Goal: Task Accomplishment & Management: Manage account settings

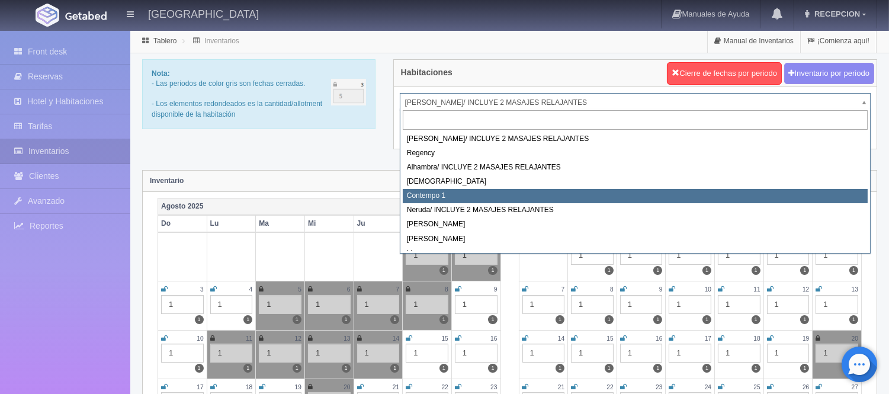
scroll to position [66, 0]
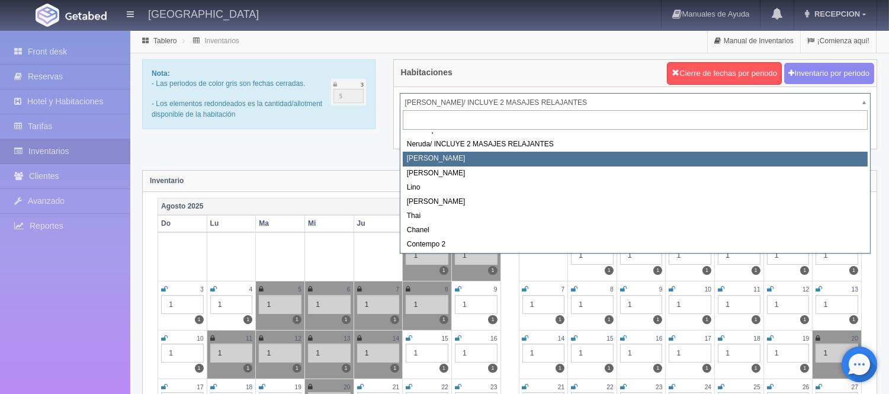
select select "723"
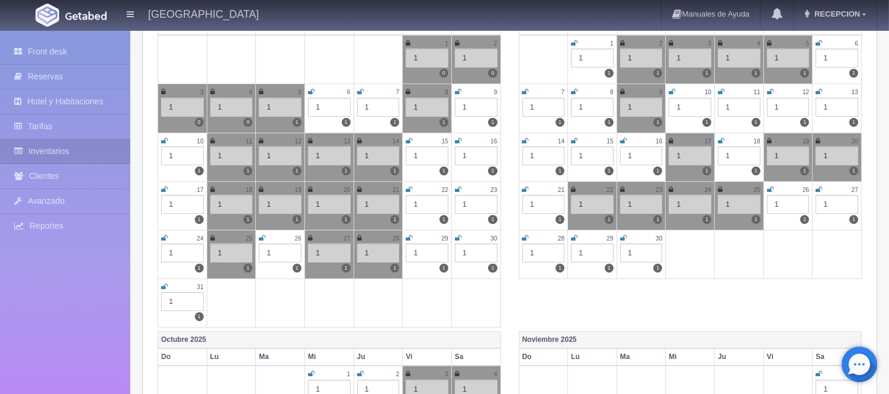
scroll to position [263, 0]
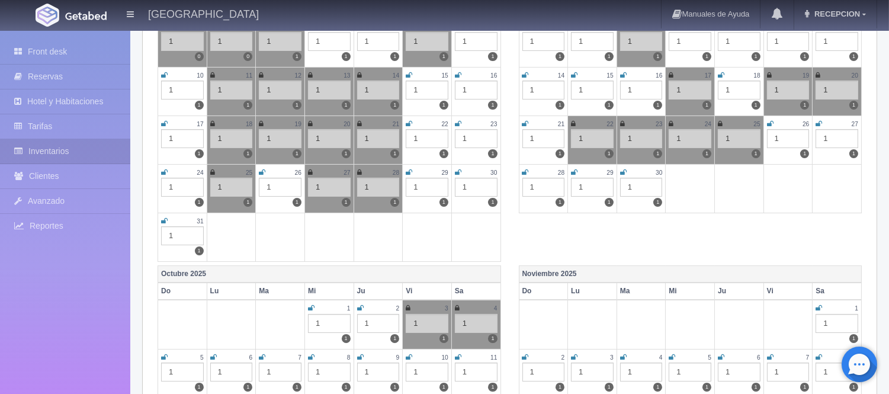
click at [261, 172] on icon at bounding box center [262, 172] width 7 height 7
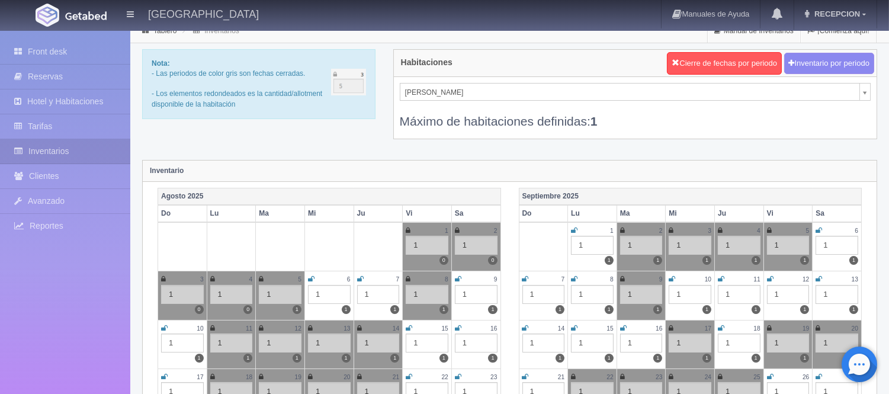
scroll to position [0, 0]
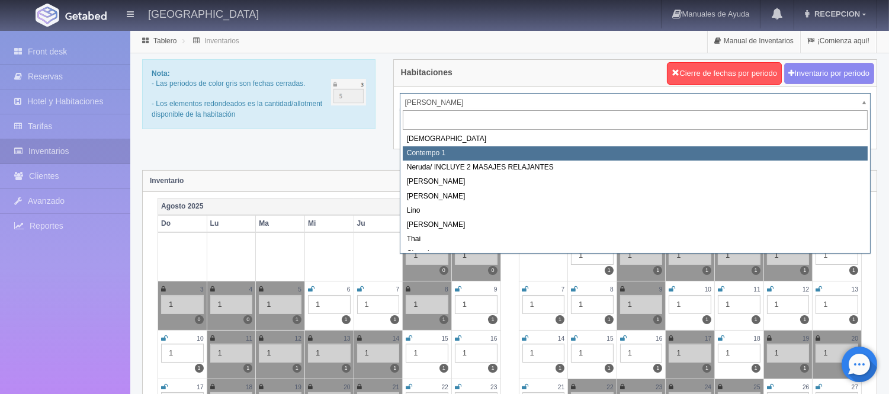
scroll to position [67, 0]
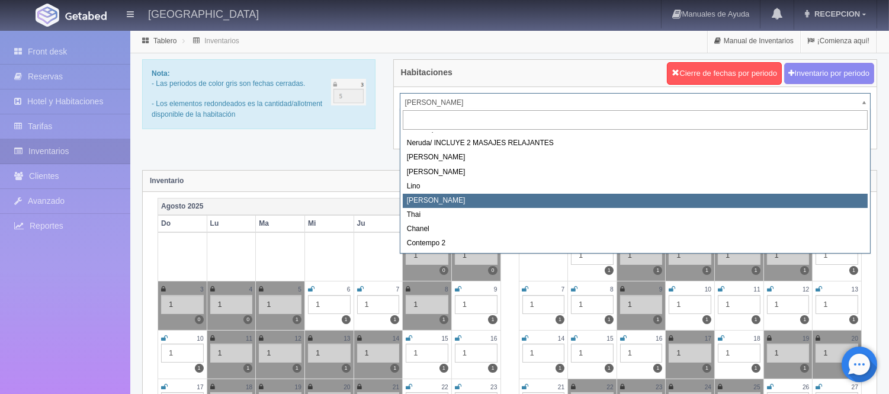
select select "726"
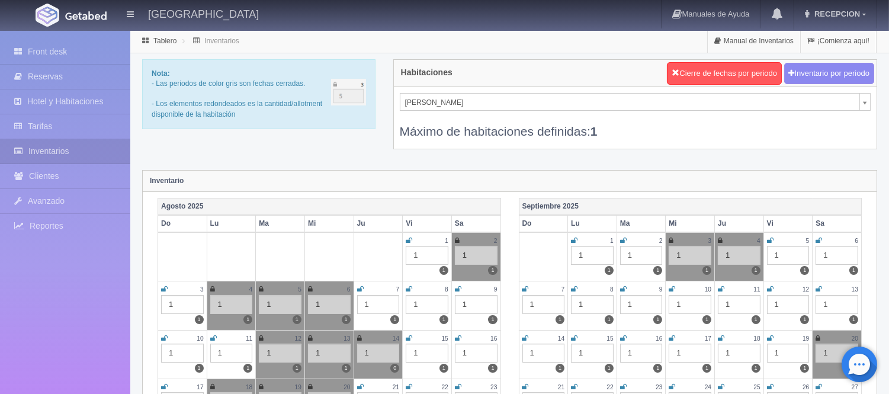
scroll to position [131, 0]
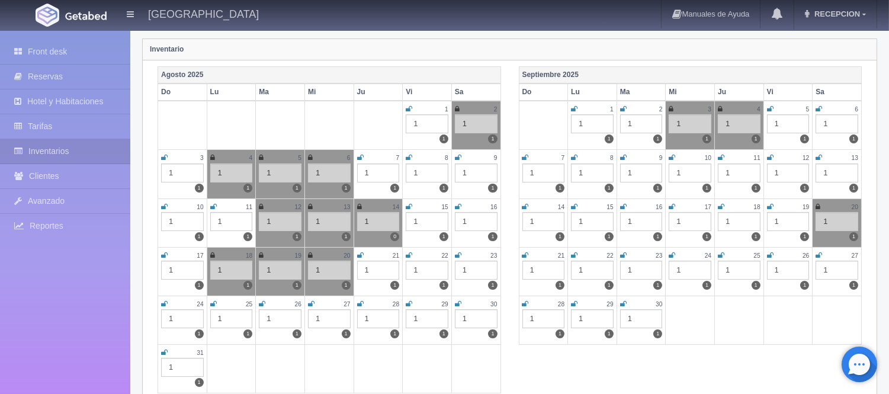
click at [259, 301] on icon at bounding box center [262, 303] width 7 height 7
click at [309, 302] on icon at bounding box center [311, 303] width 7 height 7
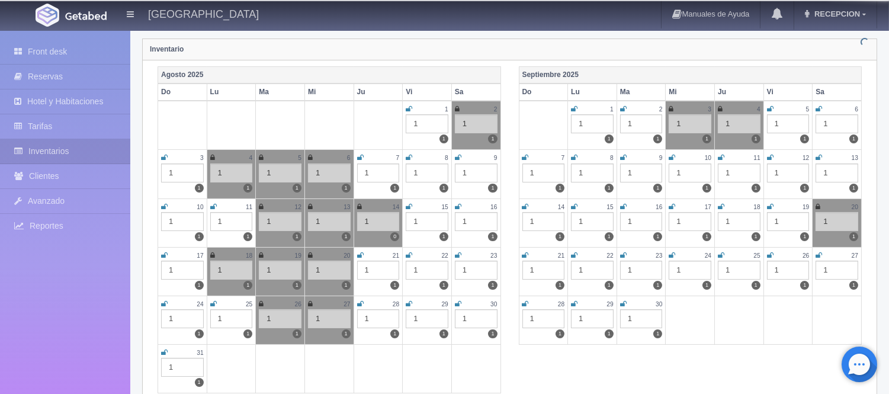
click at [362, 303] on icon at bounding box center [360, 303] width 7 height 7
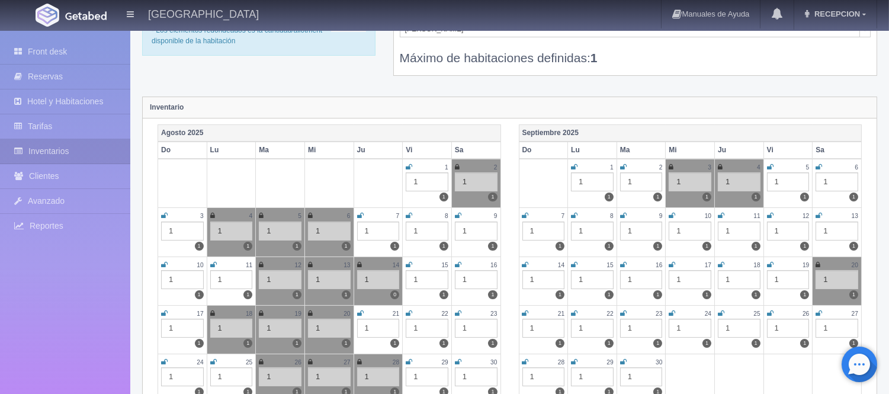
scroll to position [0, 0]
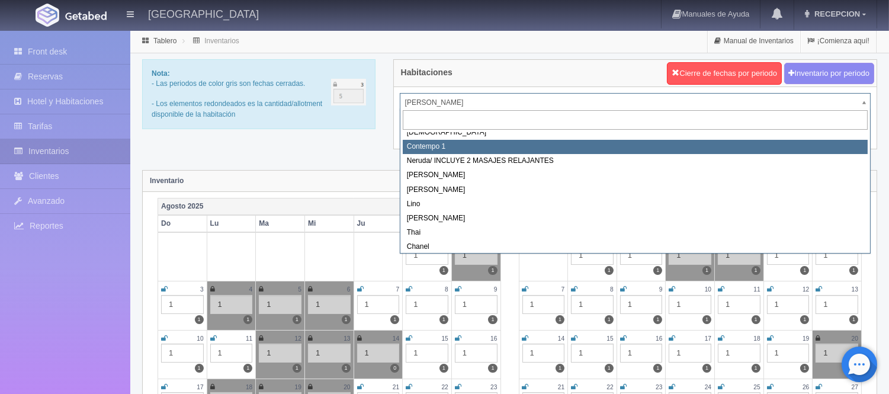
scroll to position [67, 0]
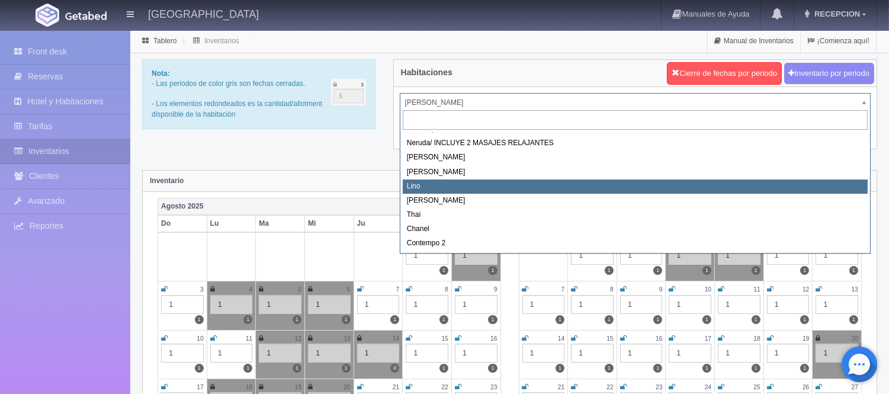
select select "725"
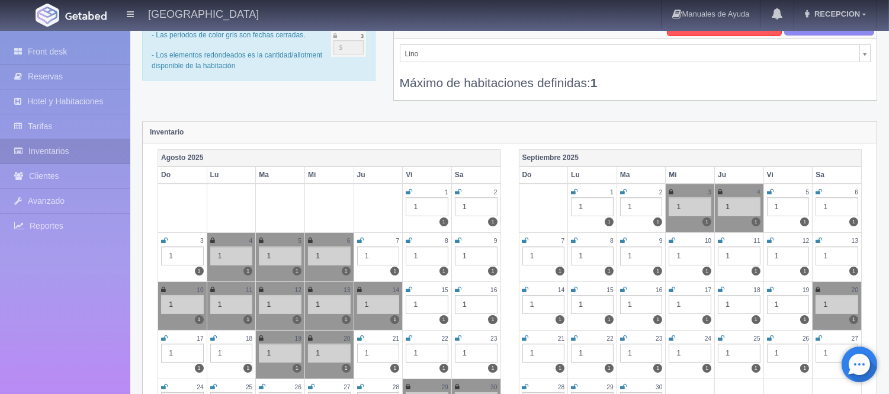
scroll to position [197, 0]
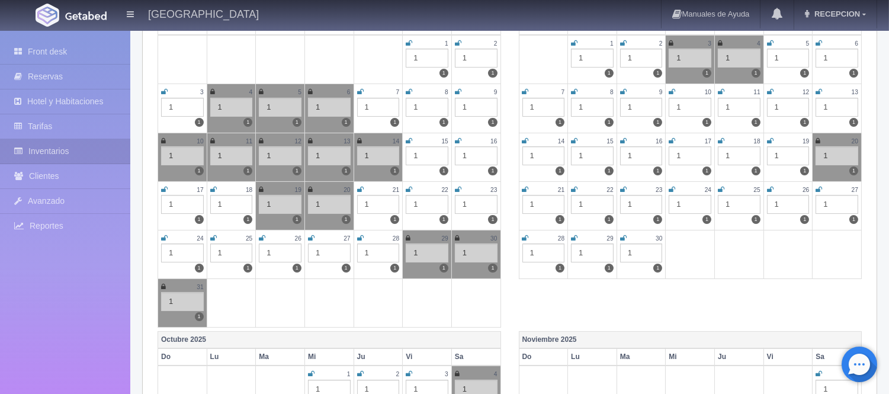
click at [265, 236] on div "26" at bounding box center [280, 238] width 43 height 10
click at [262, 236] on icon at bounding box center [262, 238] width 7 height 7
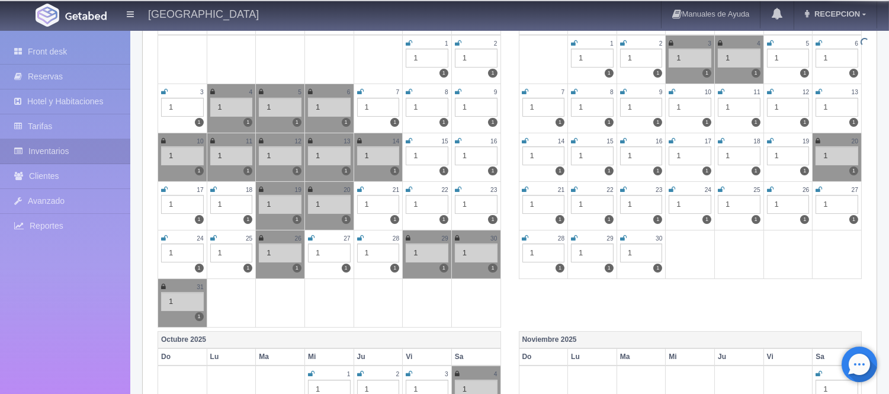
click at [306, 238] on td "27 1 1" at bounding box center [328, 254] width 49 height 49
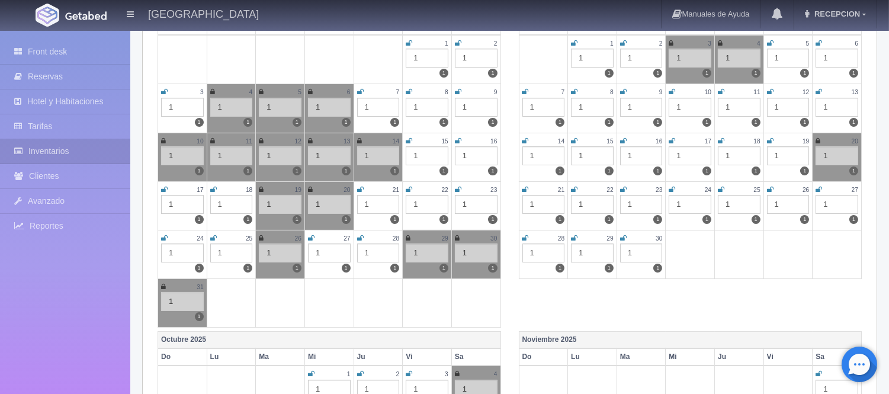
click at [309, 238] on icon at bounding box center [311, 238] width 7 height 7
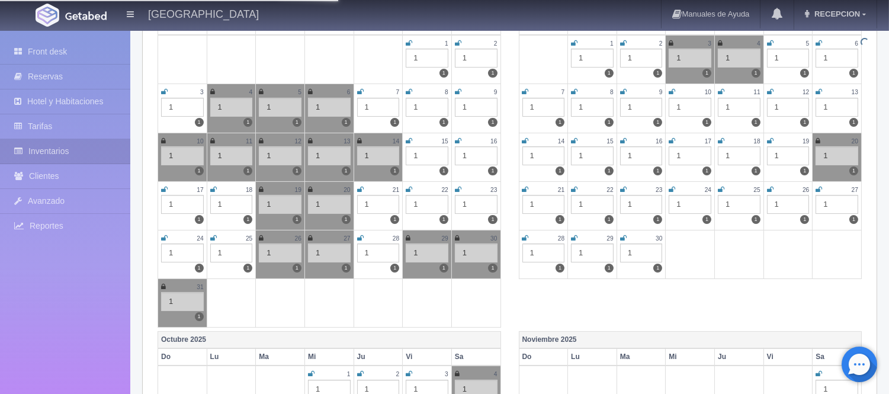
click at [362, 235] on icon at bounding box center [360, 238] width 7 height 7
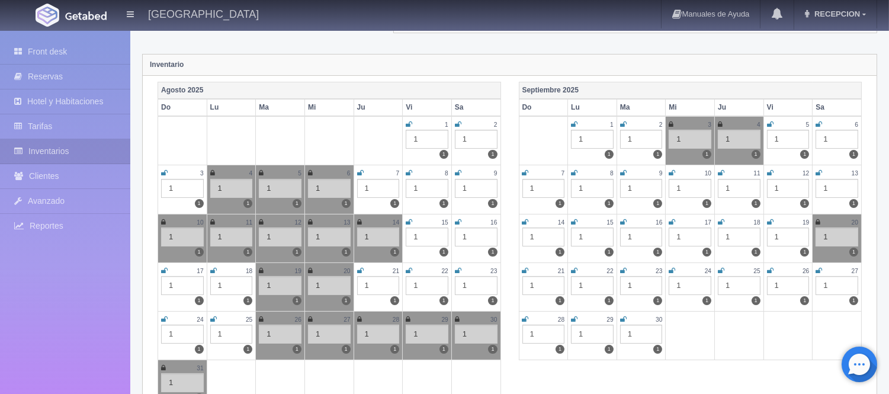
scroll to position [0, 0]
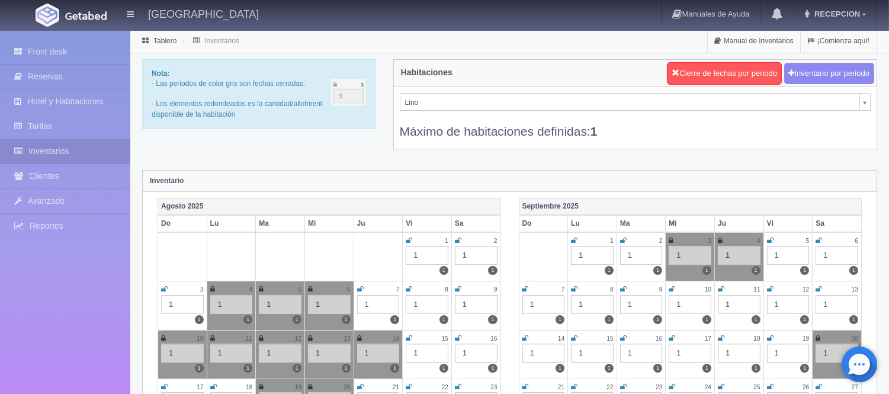
select select "718"
click at [418, 155] on div "Habitaciones Cierre de fechas por periodo Inventario por periodo Regency Maria …" at bounding box center [635, 111] width 502 height 105
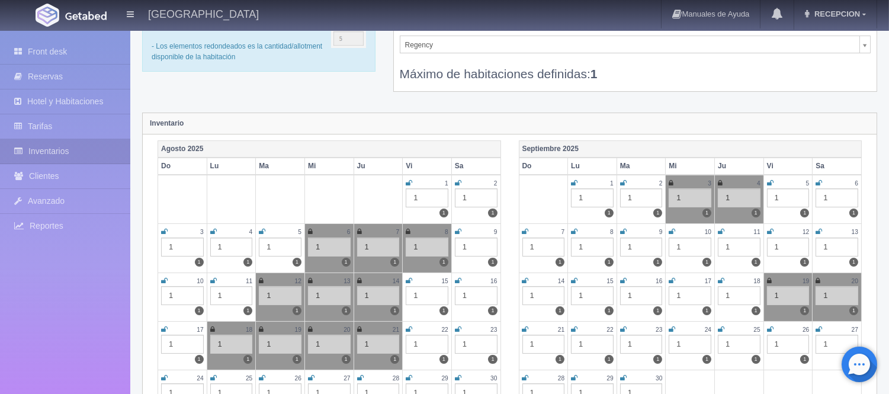
scroll to position [131, 0]
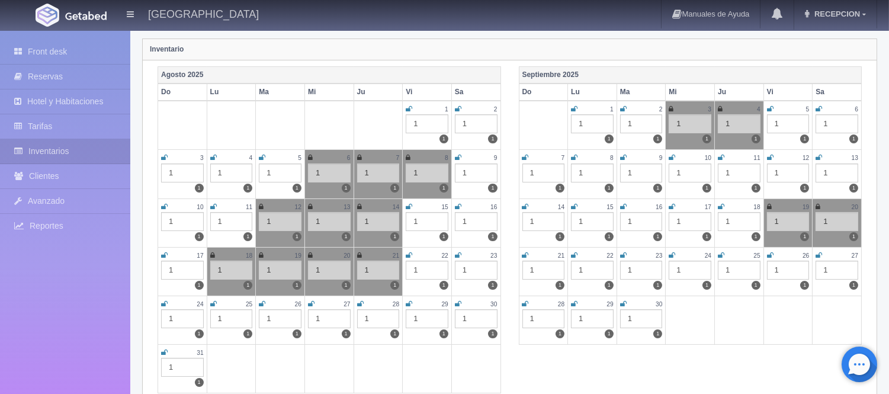
click at [291, 304] on div "26" at bounding box center [280, 304] width 43 height 10
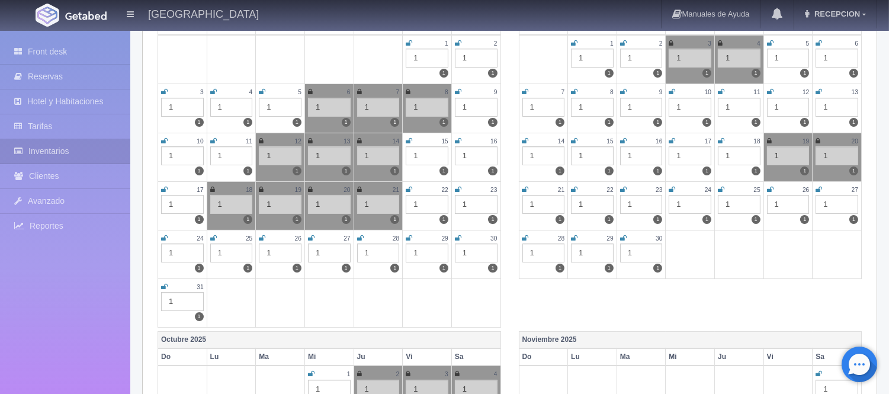
click at [262, 240] on icon at bounding box center [262, 238] width 7 height 7
click at [309, 238] on icon at bounding box center [311, 238] width 7 height 7
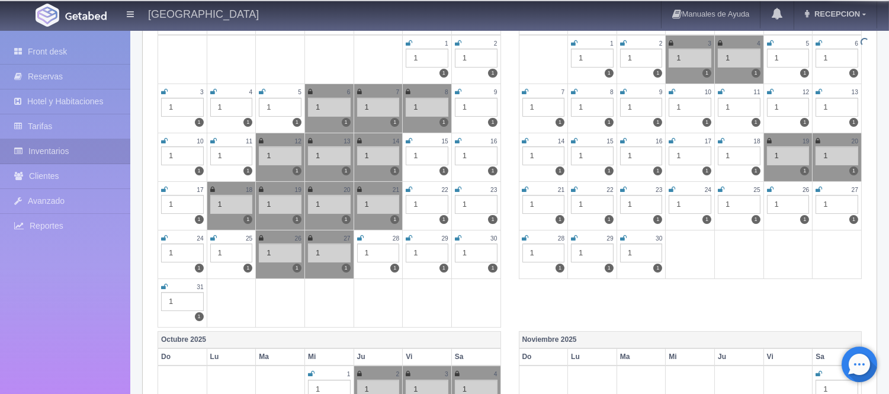
click at [360, 239] on icon at bounding box center [360, 238] width 7 height 7
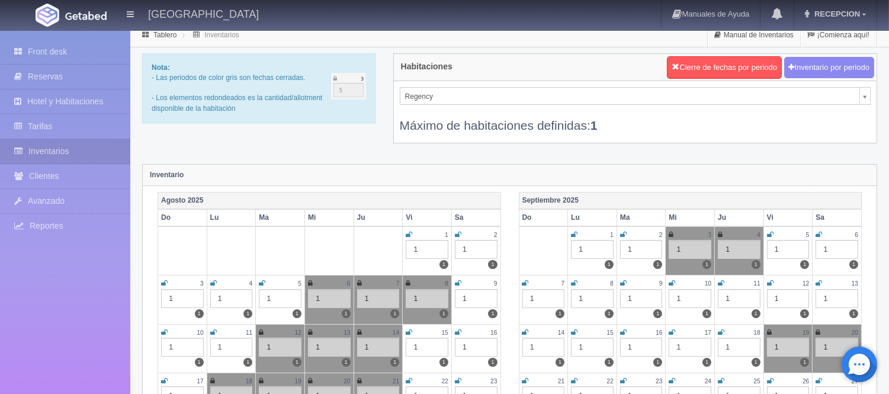
scroll to position [0, 0]
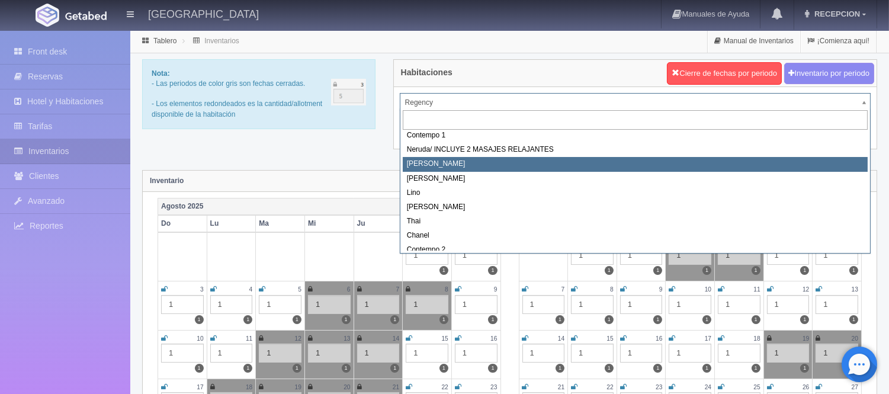
scroll to position [67, 0]
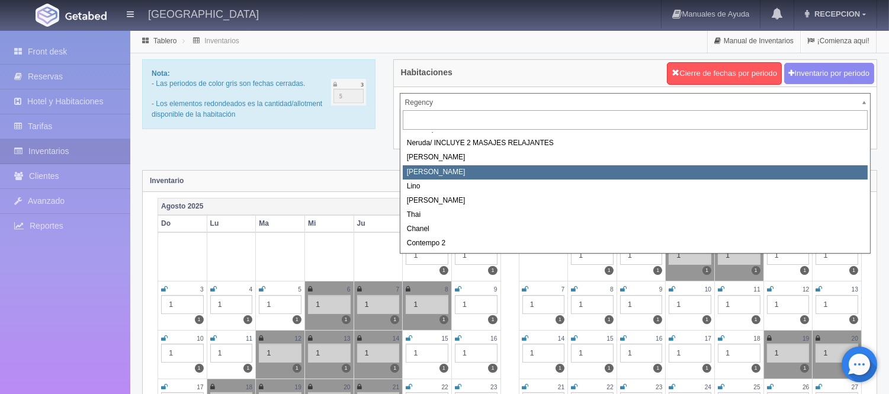
select select "724"
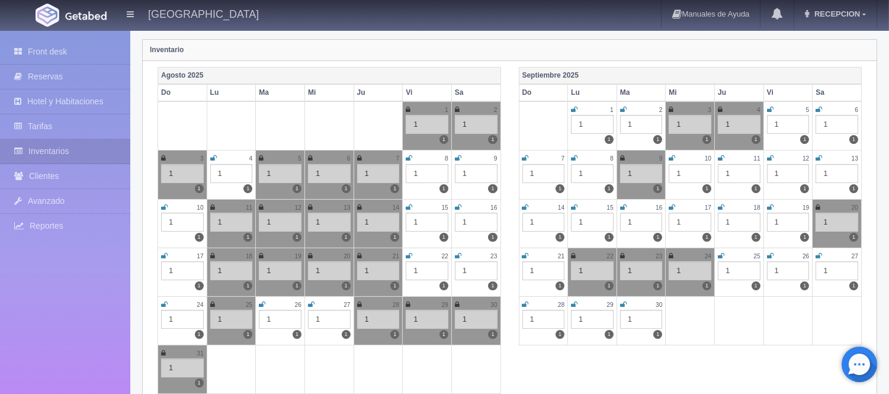
scroll to position [197, 0]
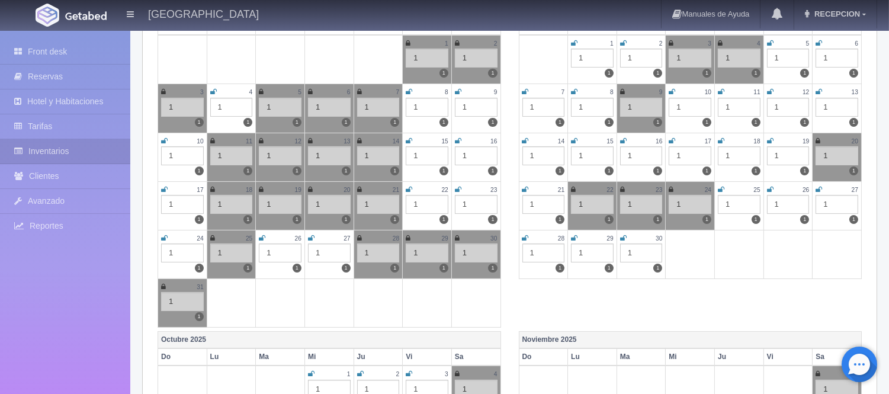
click at [265, 235] on icon at bounding box center [262, 238] width 7 height 7
click at [311, 236] on icon at bounding box center [311, 238] width 7 height 7
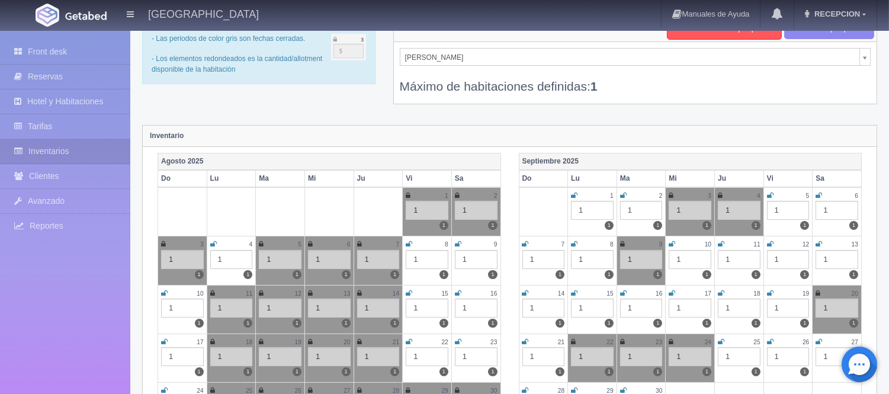
scroll to position [0, 0]
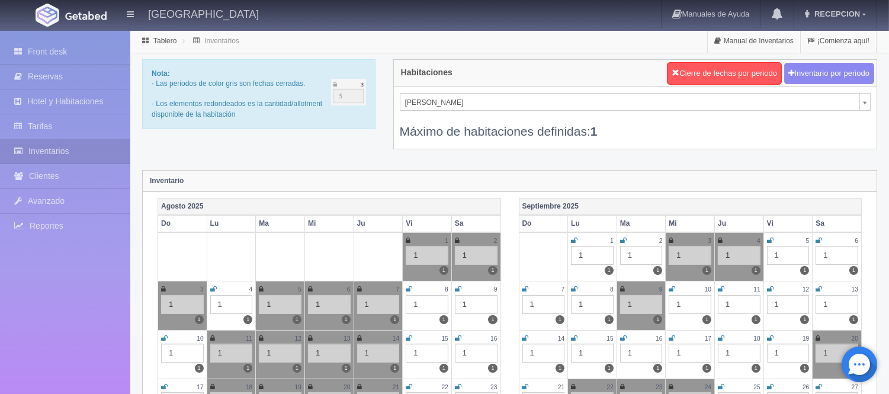
click at [428, 111] on div "Máximo de habitaciones definidas: 1" at bounding box center [635, 125] width 471 height 29
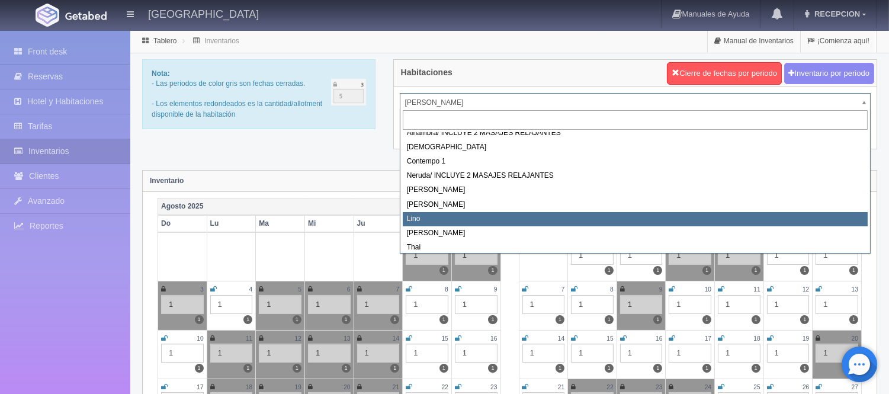
scroll to position [67, 0]
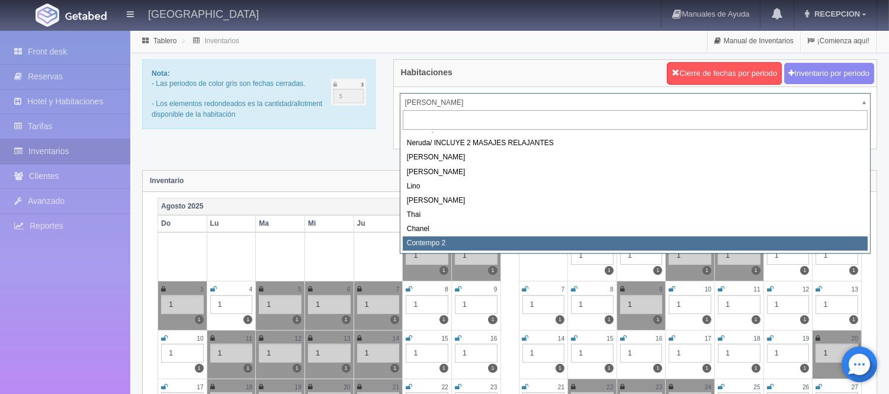
select select "2044"
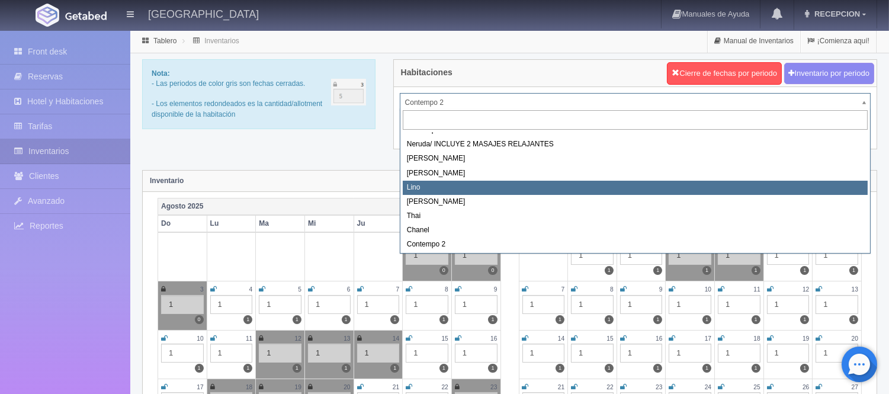
scroll to position [67, 0]
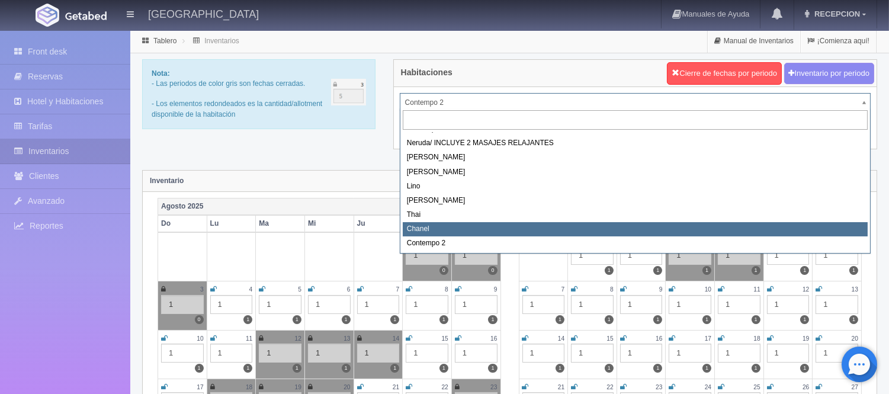
select select "728"
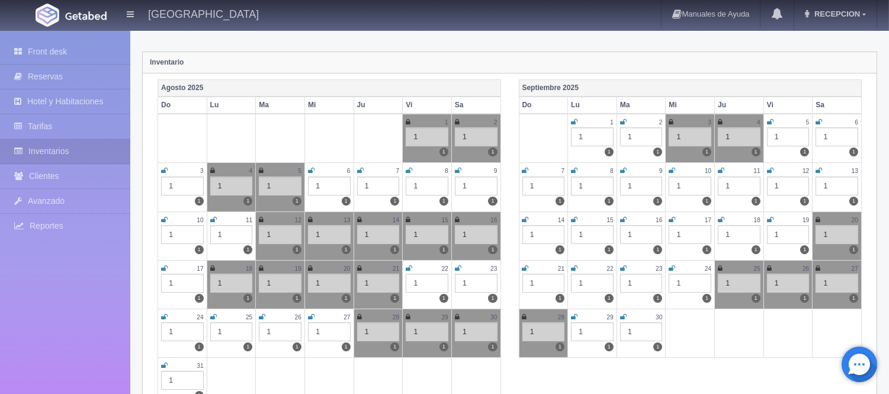
scroll to position [131, 0]
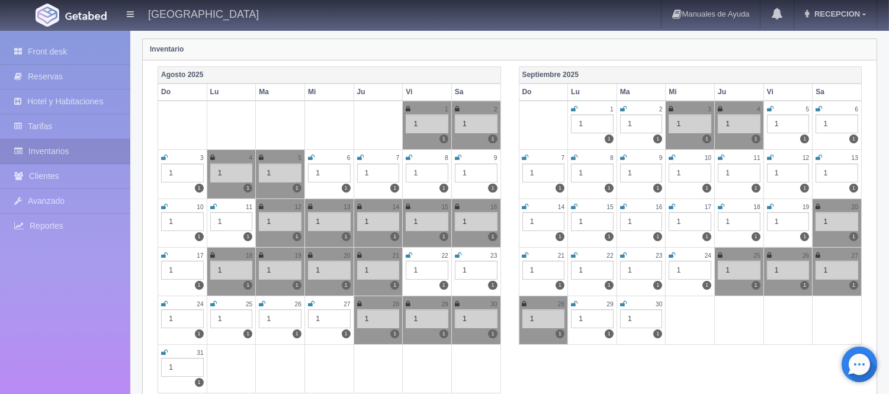
click at [261, 302] on icon at bounding box center [262, 303] width 7 height 7
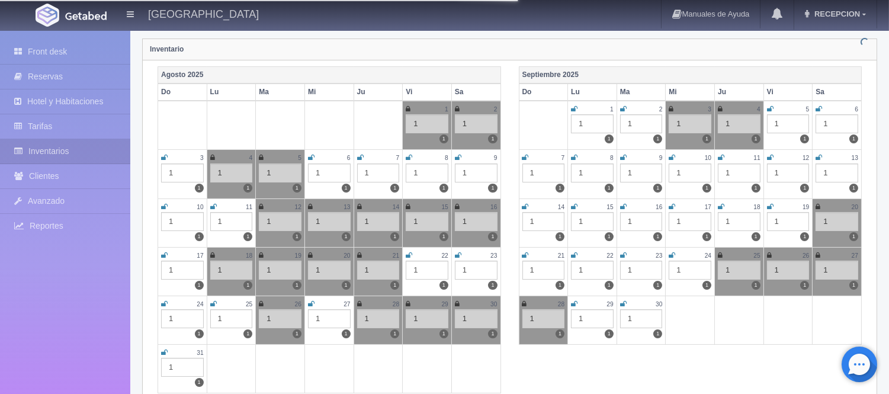
click at [315, 301] on div "27" at bounding box center [329, 304] width 43 height 10
click at [315, 302] on div "27" at bounding box center [329, 304] width 43 height 10
click at [310, 302] on icon at bounding box center [311, 303] width 7 height 7
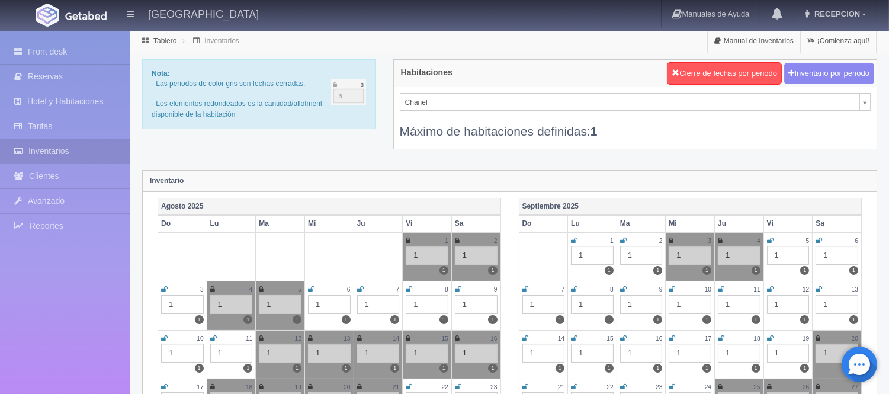
scroll to position [48, 0]
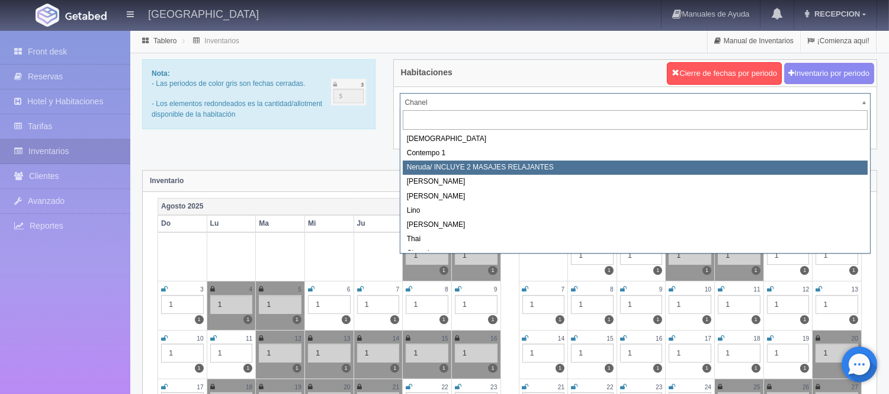
scroll to position [67, 0]
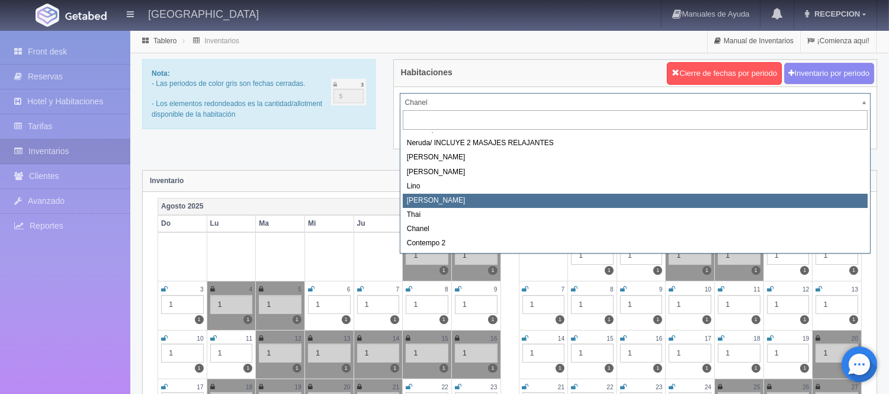
select select "726"
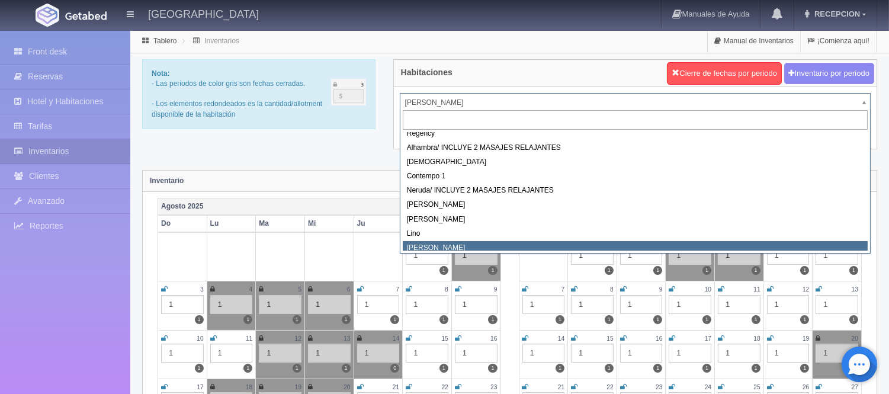
scroll to position [14, 0]
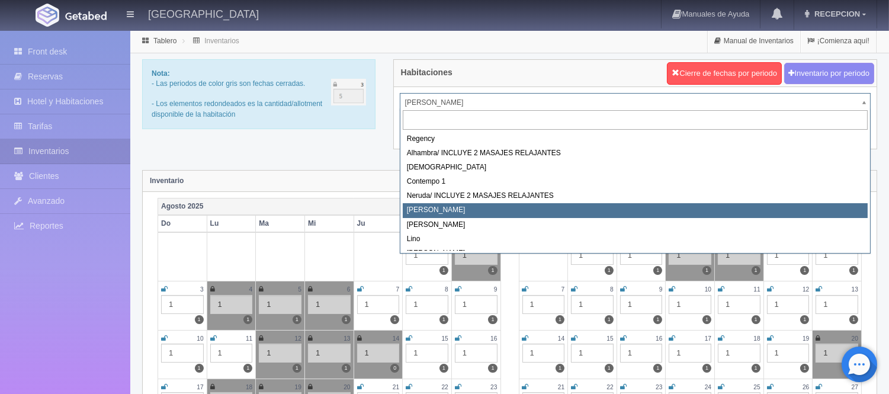
select select "723"
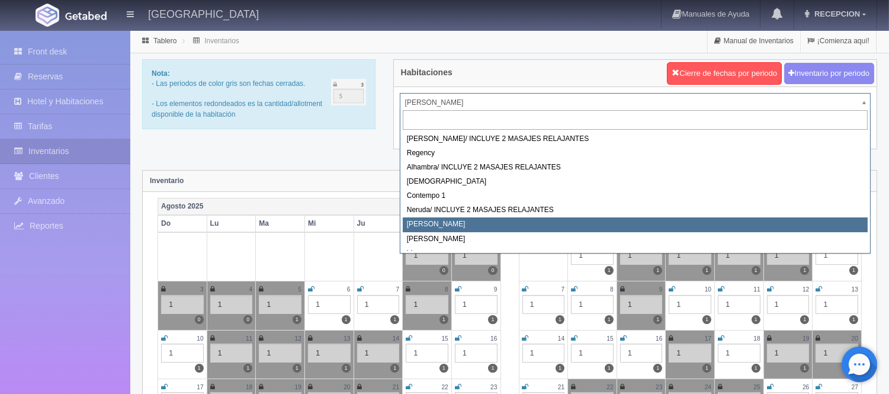
scroll to position [66, 0]
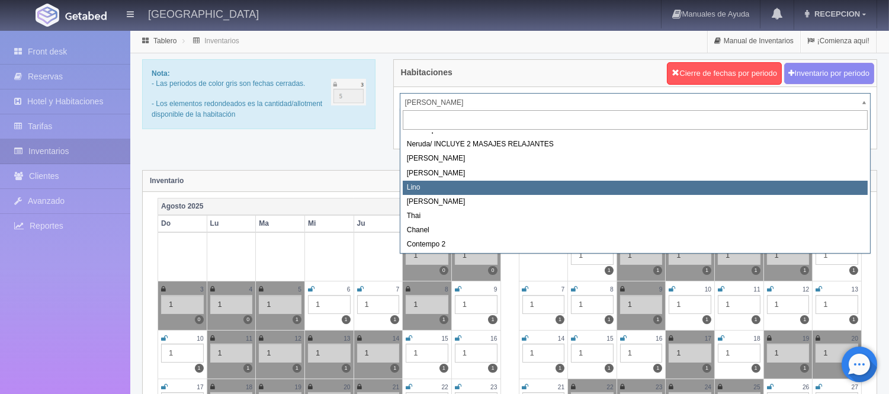
select select "725"
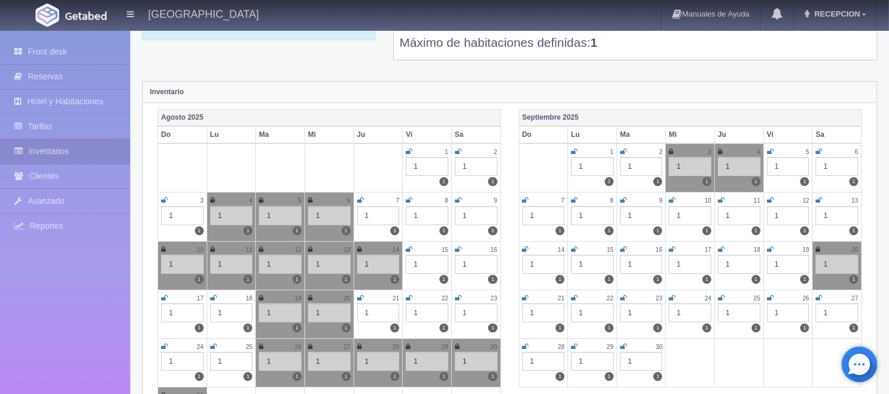
scroll to position [66, 0]
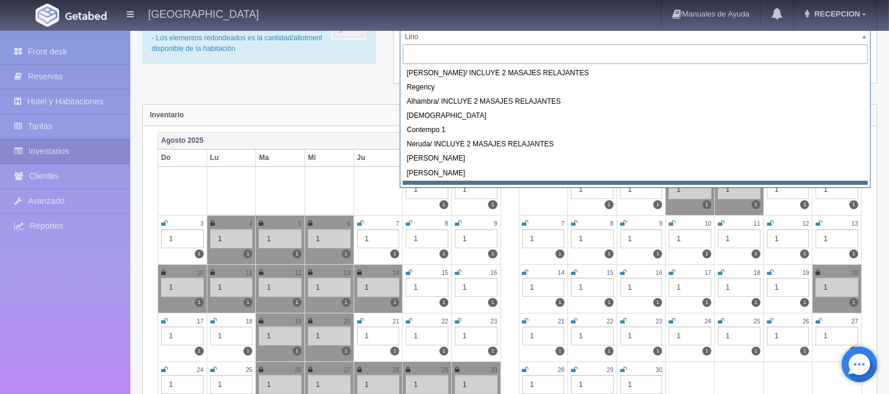
drag, startPoint x: 452, startPoint y: 37, endPoint x: 451, endPoint y: 44, distance: 7.2
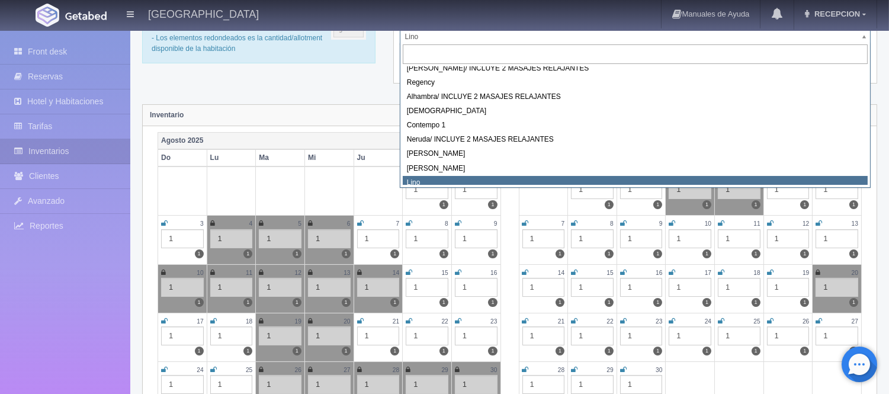
scroll to position [0, 0]
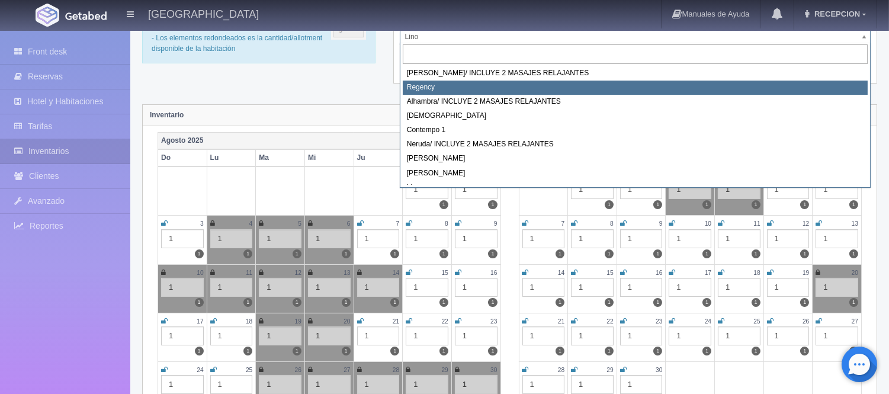
select select "718"
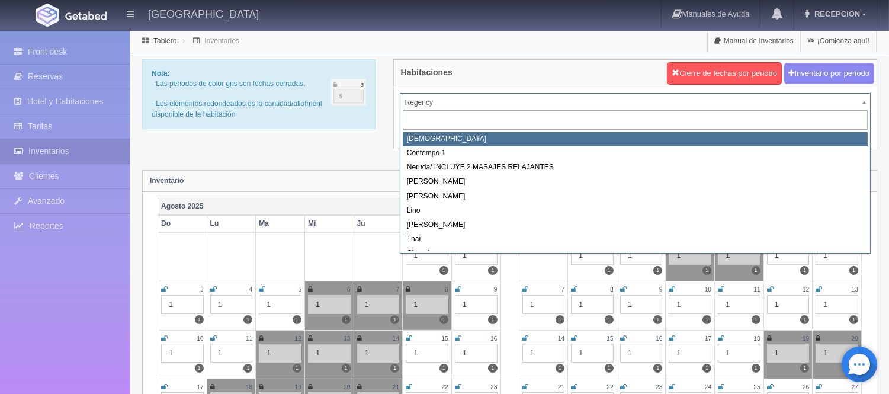
scroll to position [66, 0]
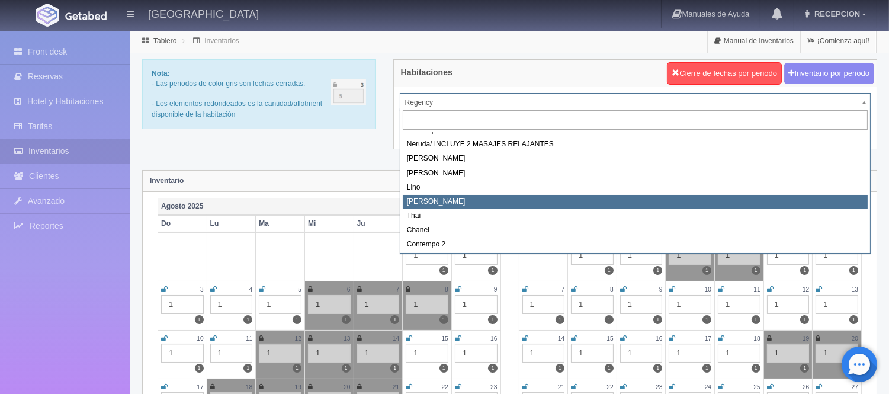
select select "726"
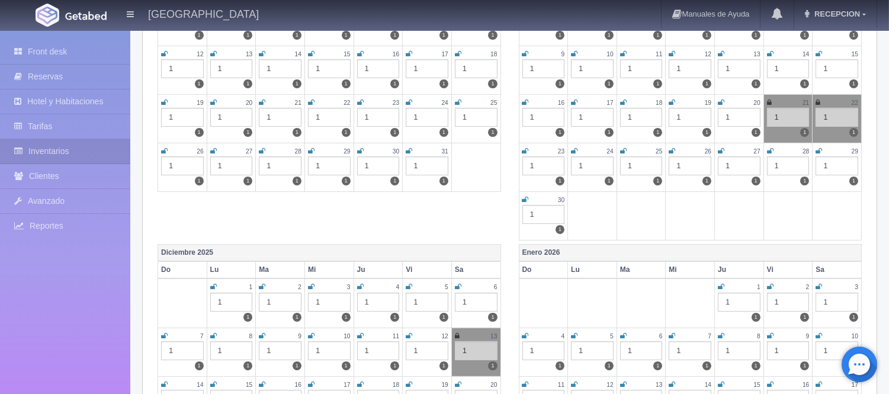
scroll to position [592, 0]
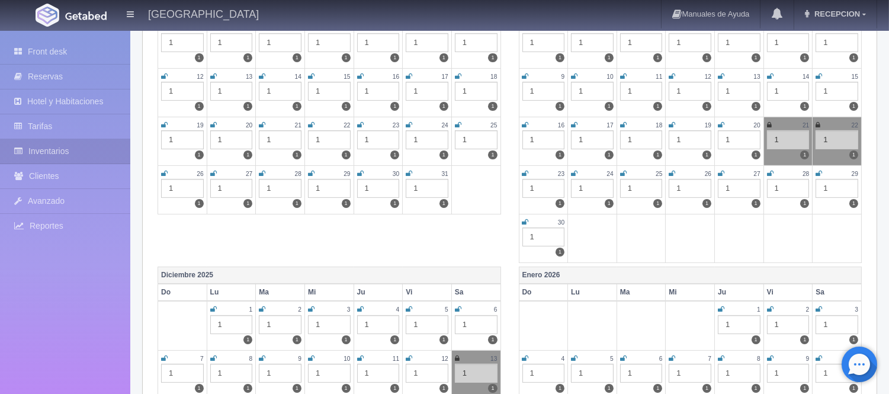
click at [623, 172] on icon at bounding box center [623, 173] width 7 height 7
click at [626, 170] on div "25" at bounding box center [641, 174] width 43 height 10
click at [624, 172] on icon at bounding box center [622, 173] width 5 height 7
click at [672, 172] on icon at bounding box center [672, 173] width 7 height 7
click at [720, 171] on icon at bounding box center [721, 173] width 7 height 7
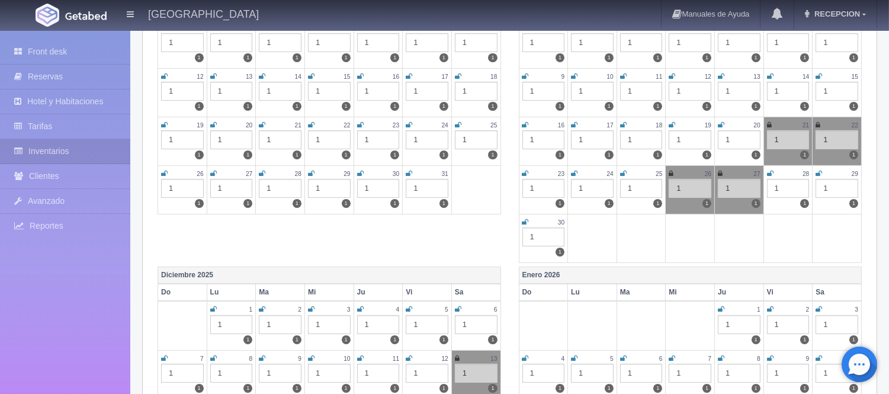
click at [772, 172] on icon at bounding box center [770, 173] width 7 height 7
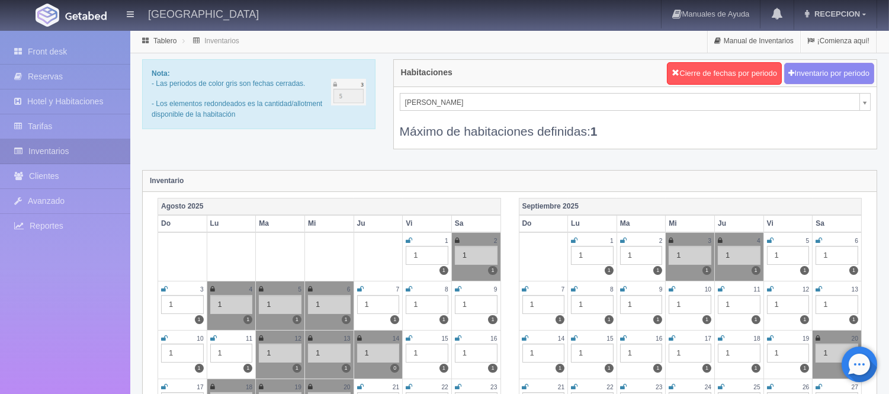
scroll to position [20, 0]
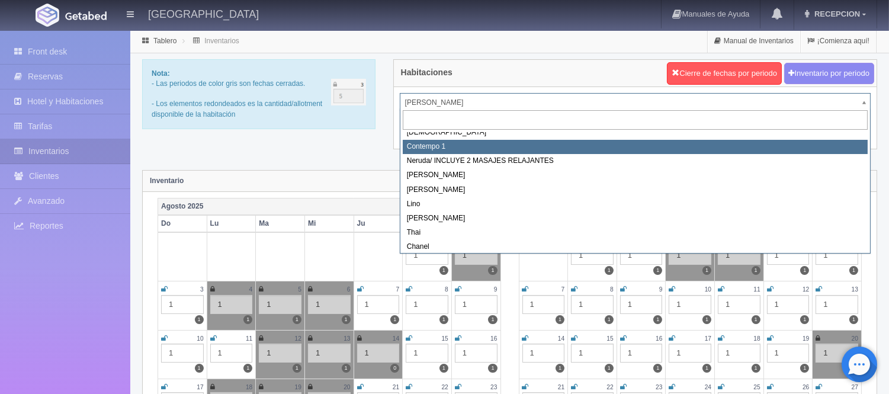
scroll to position [67, 0]
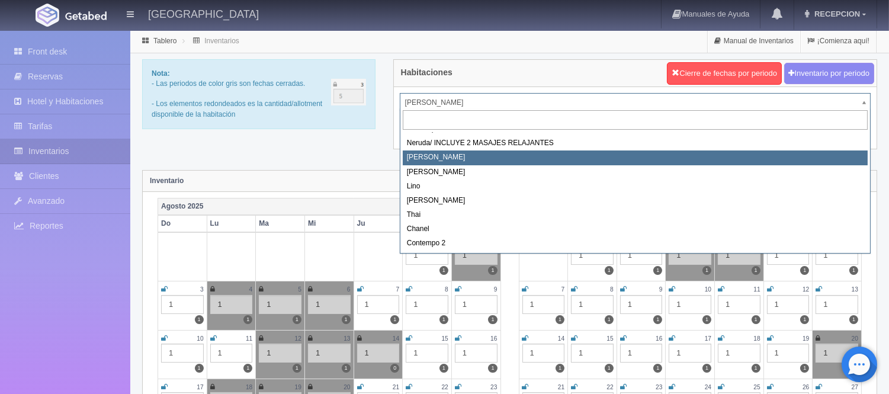
select select "723"
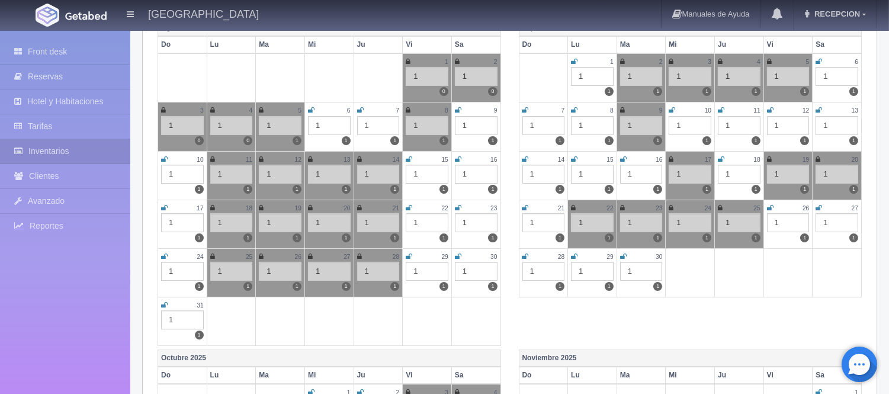
scroll to position [197, 0]
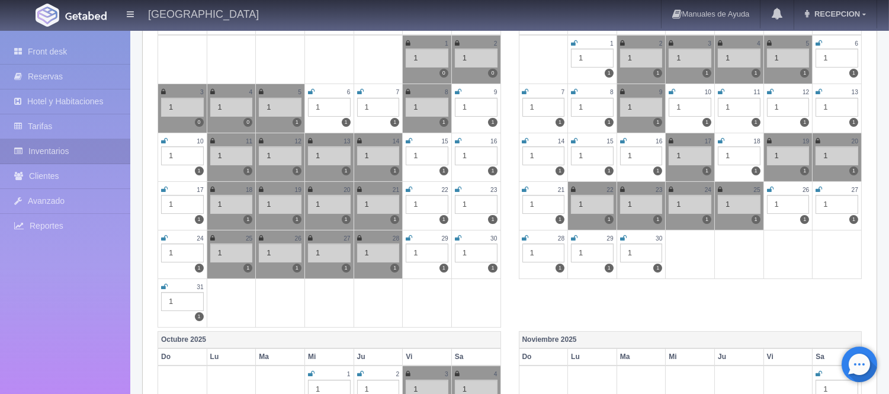
click at [771, 191] on icon at bounding box center [770, 189] width 7 height 7
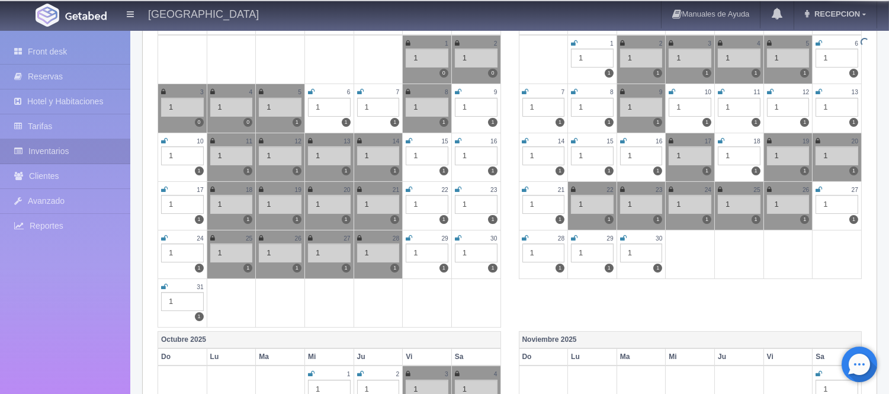
click at [820, 188] on icon at bounding box center [819, 189] width 7 height 7
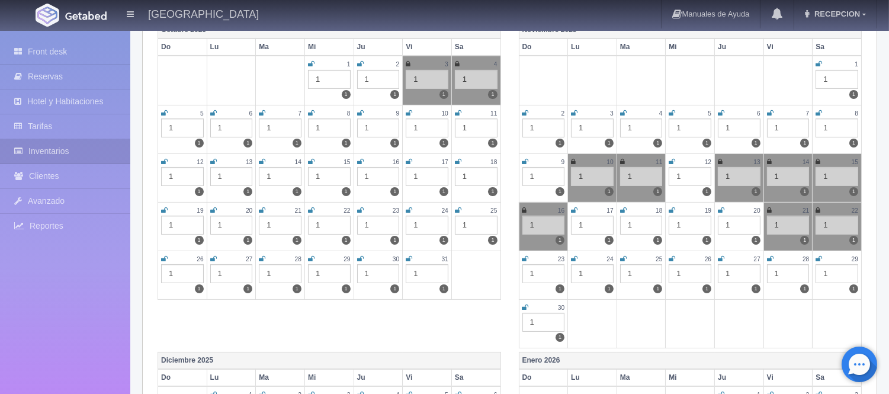
scroll to position [526, 0]
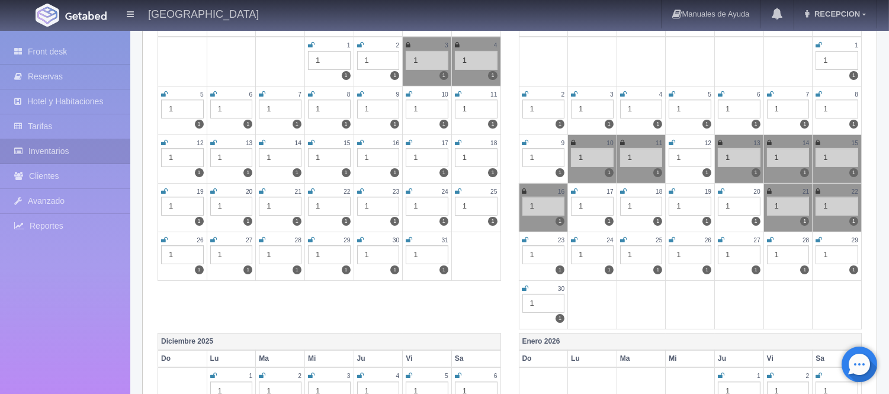
click at [625, 239] on icon at bounding box center [623, 239] width 7 height 7
click at [621, 238] on icon at bounding box center [622, 239] width 5 height 7
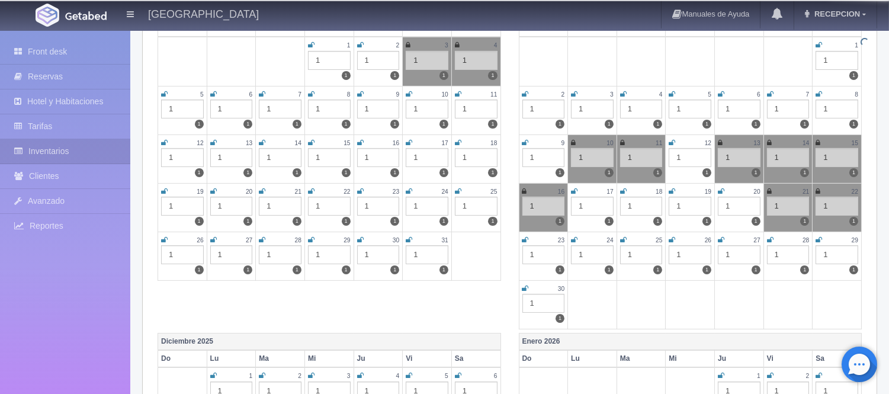
click at [673, 238] on icon at bounding box center [672, 239] width 7 height 7
click at [721, 236] on icon at bounding box center [721, 239] width 7 height 7
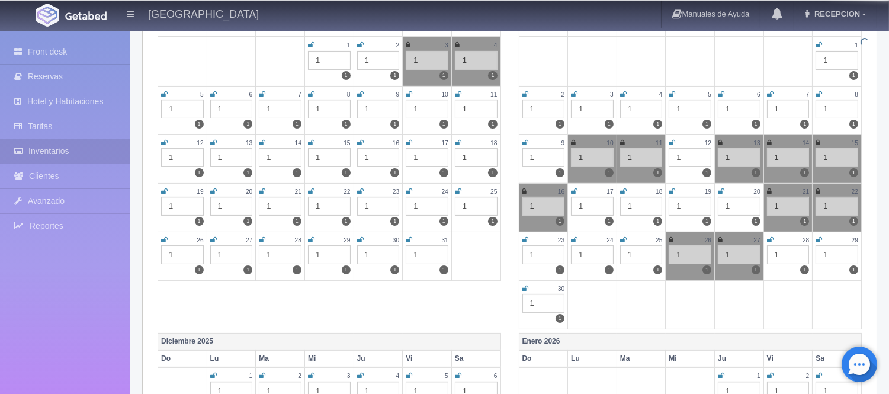
click at [768, 238] on icon at bounding box center [770, 239] width 7 height 7
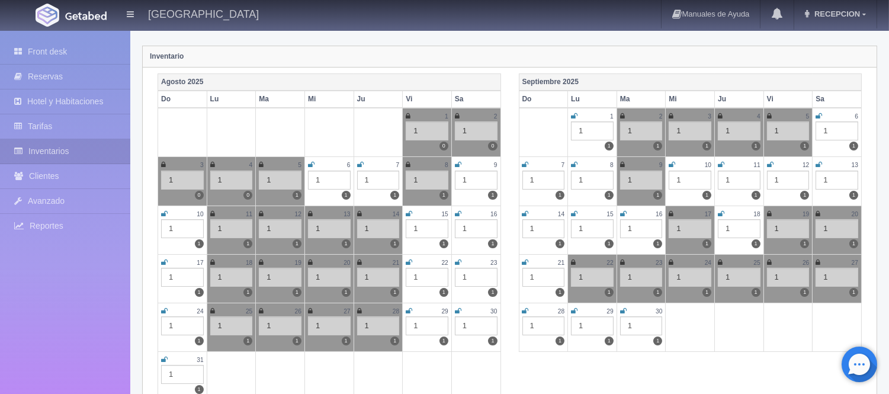
scroll to position [0, 0]
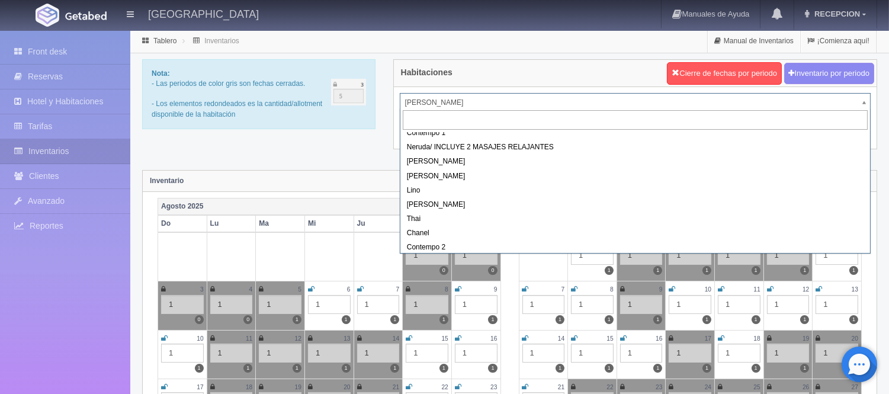
scroll to position [65, 0]
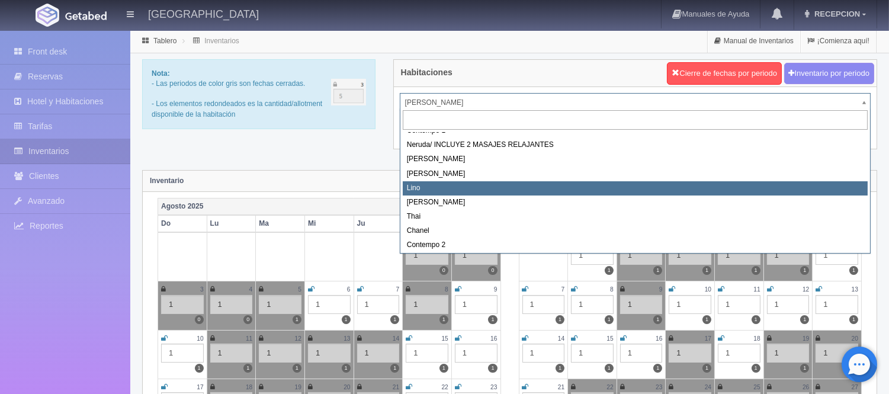
select select "725"
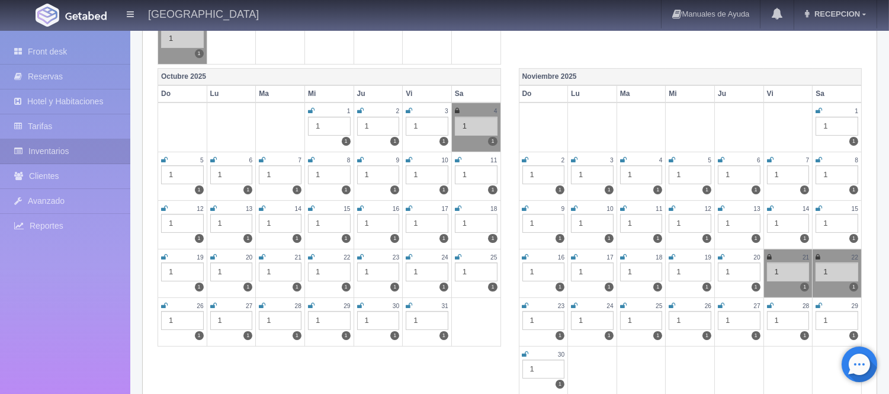
scroll to position [592, 0]
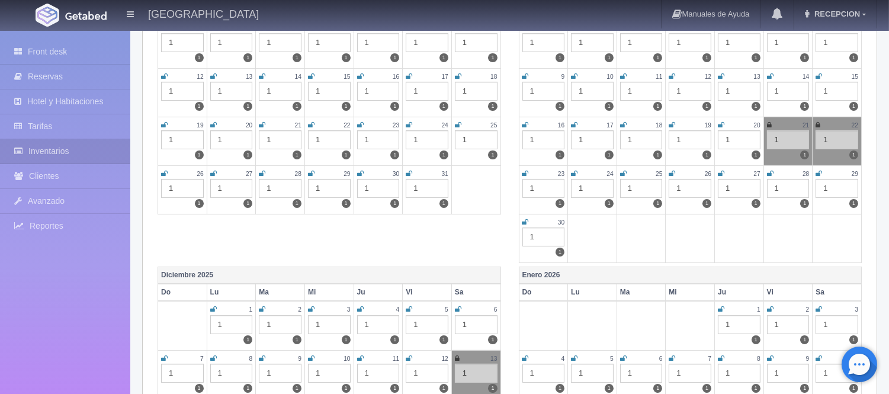
click at [672, 172] on icon at bounding box center [672, 173] width 7 height 7
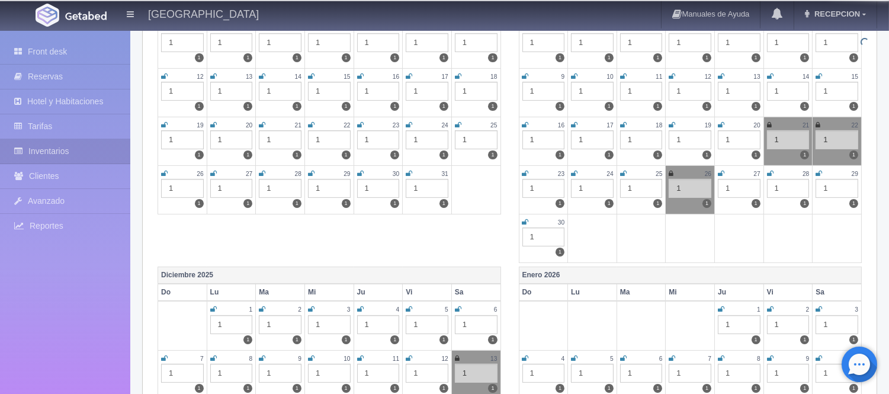
click at [723, 172] on icon at bounding box center [721, 173] width 7 height 7
click at [771, 174] on icon at bounding box center [770, 173] width 7 height 7
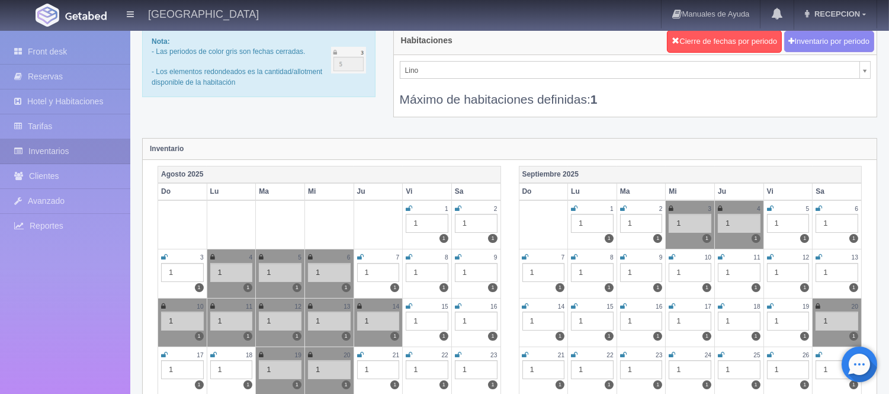
scroll to position [0, 0]
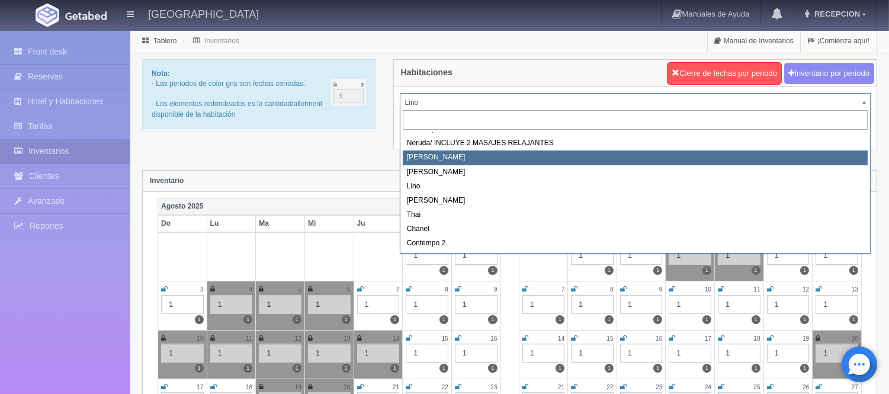
scroll to position [2, 0]
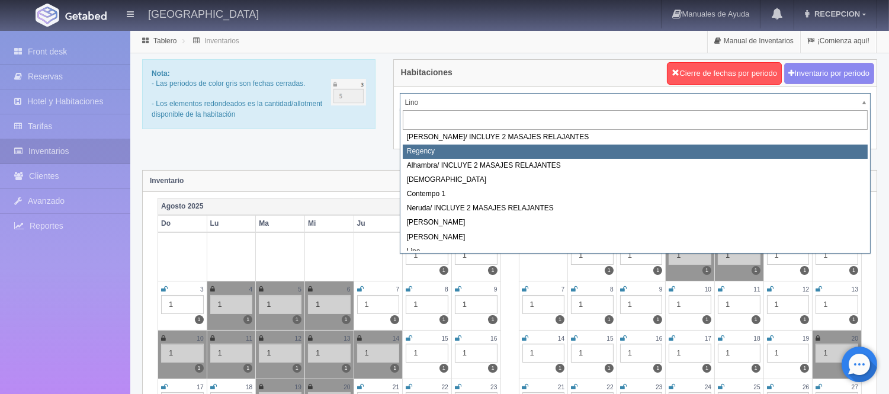
select select "718"
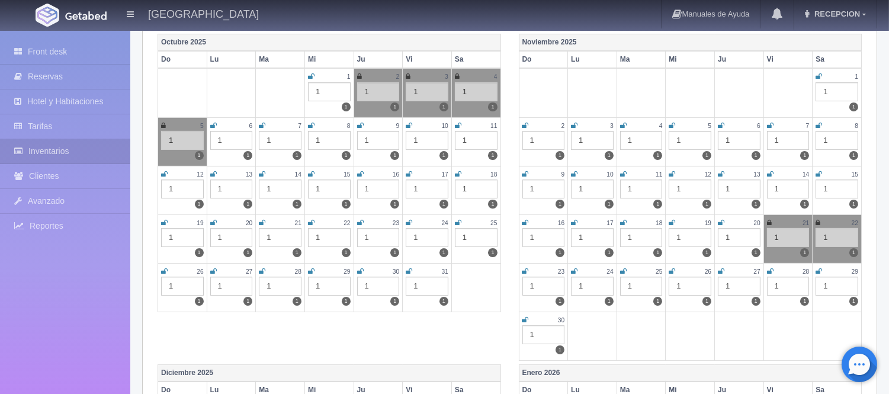
scroll to position [526, 0]
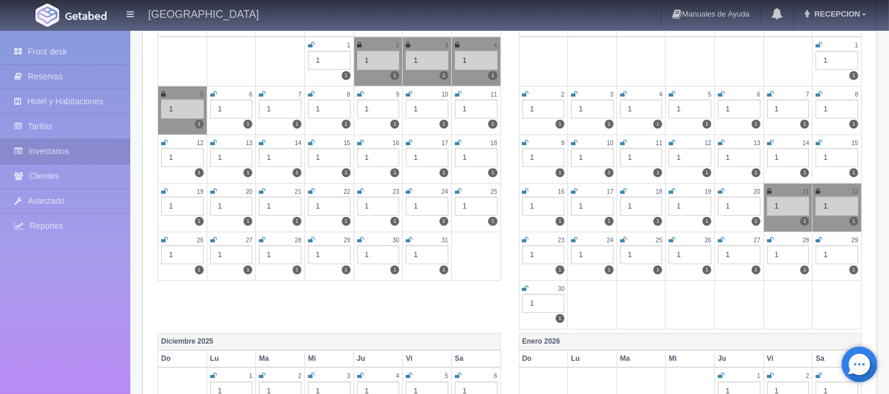
click at [669, 236] on icon at bounding box center [672, 239] width 7 height 7
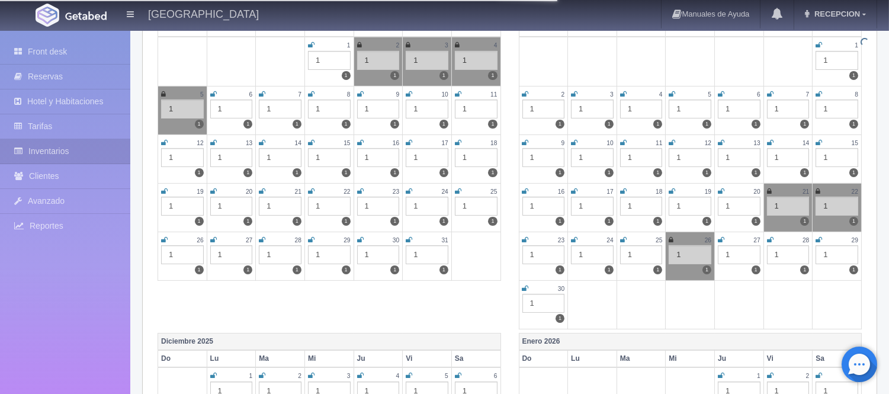
click at [723, 238] on icon at bounding box center [721, 239] width 7 height 7
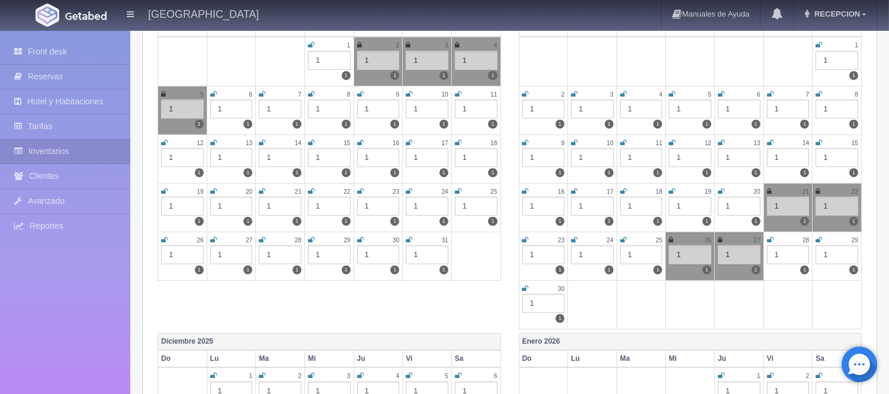
click at [771, 238] on icon at bounding box center [770, 239] width 7 height 7
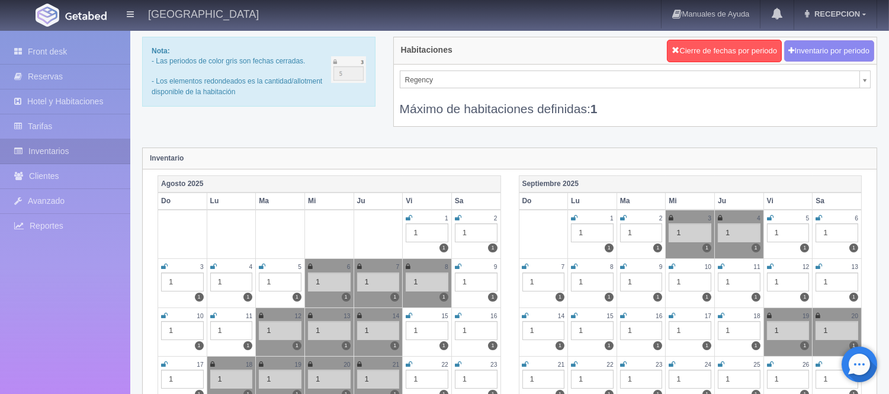
scroll to position [0, 0]
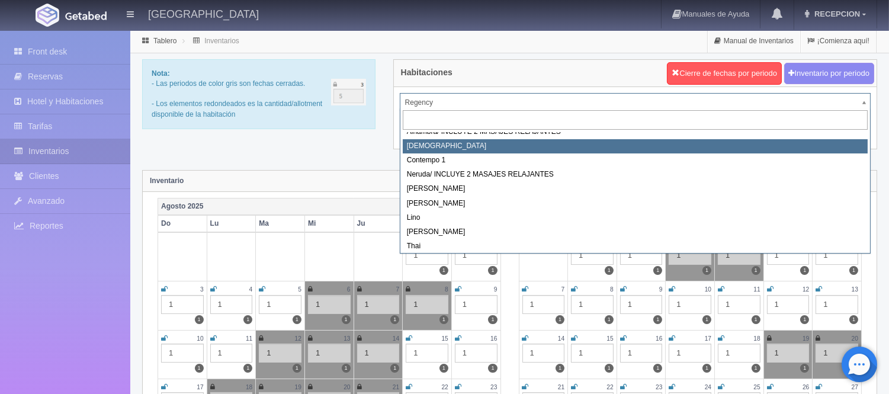
scroll to position [67, 0]
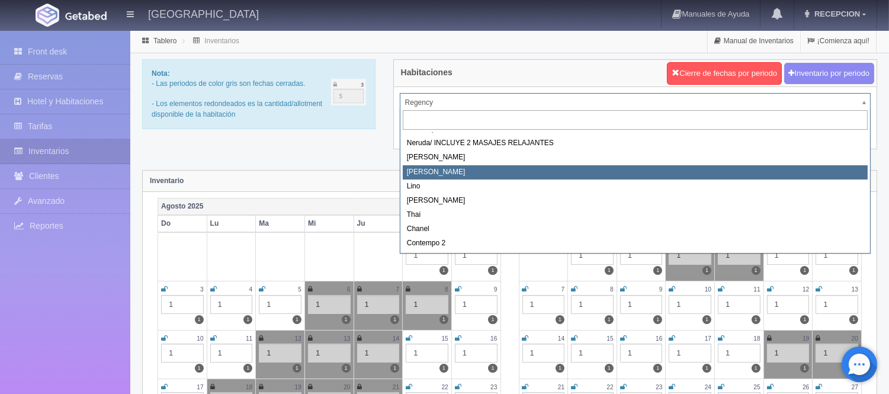
select select "724"
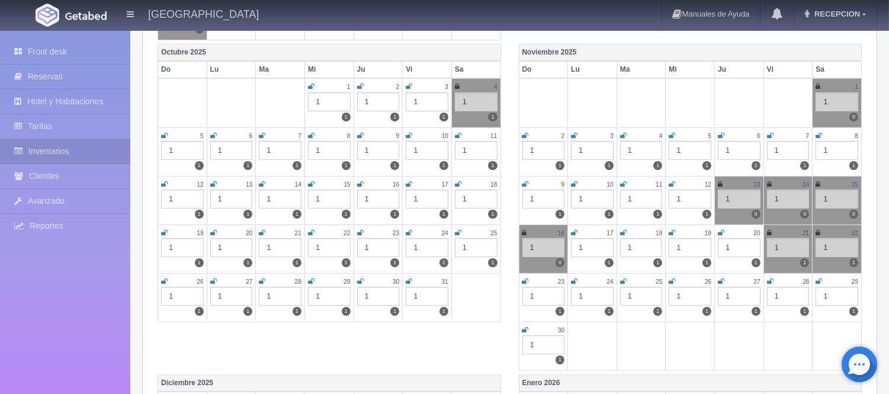
scroll to position [592, 0]
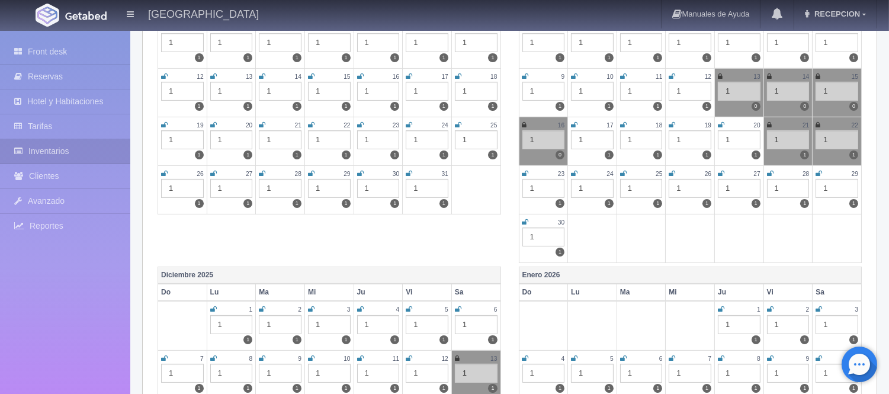
click at [674, 174] on icon at bounding box center [672, 173] width 7 height 7
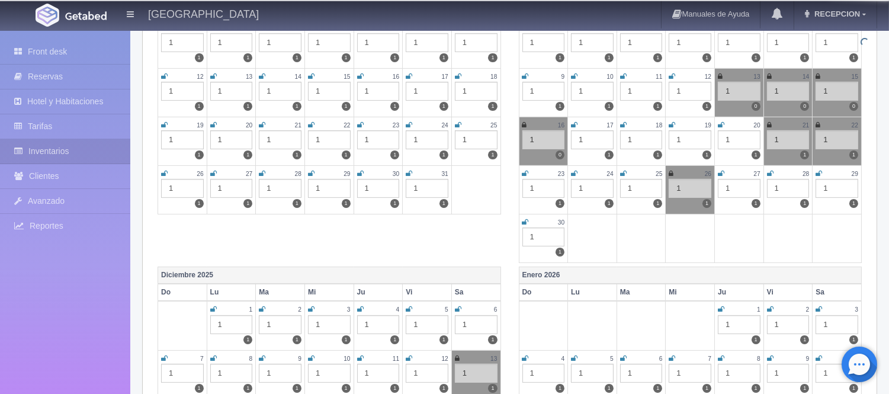
click at [726, 172] on div "27" at bounding box center [739, 174] width 43 height 10
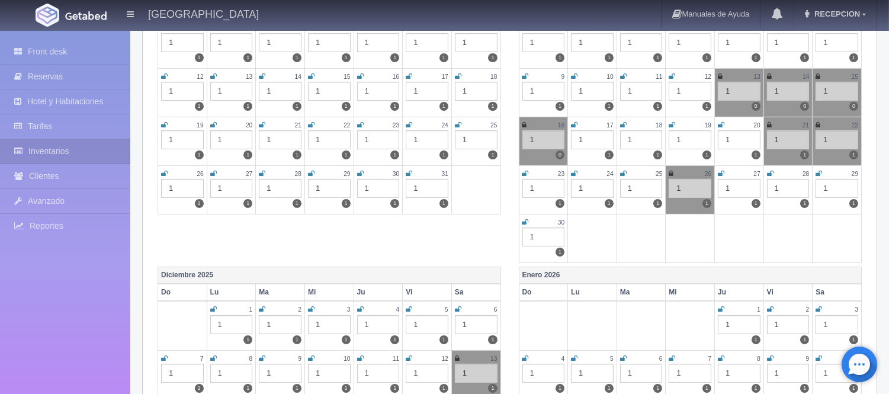
click at [725, 174] on div "27" at bounding box center [739, 174] width 43 height 10
click at [720, 173] on icon at bounding box center [721, 173] width 7 height 7
click at [777, 174] on div "28" at bounding box center [788, 174] width 43 height 10
click at [770, 170] on icon at bounding box center [770, 173] width 7 height 7
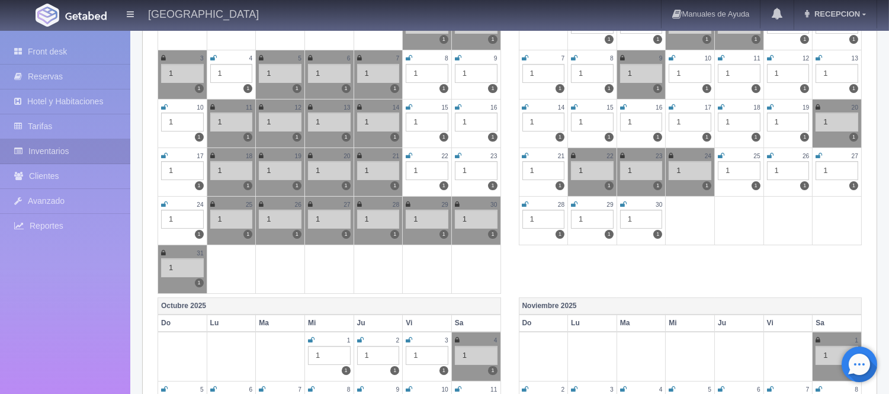
scroll to position [66, 0]
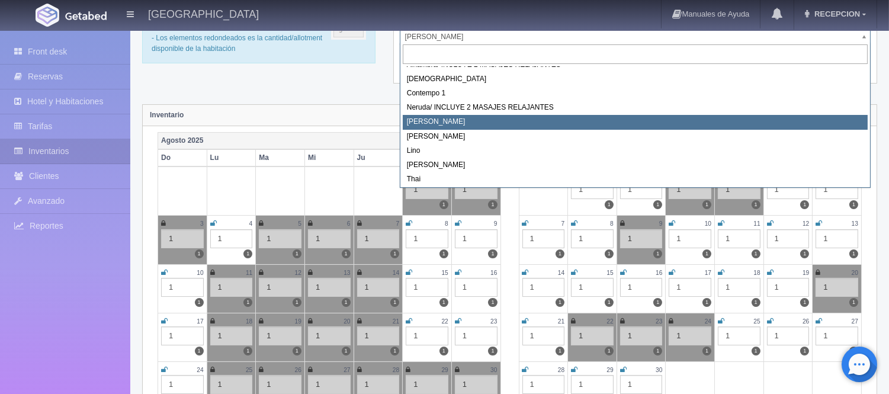
scroll to position [67, 0]
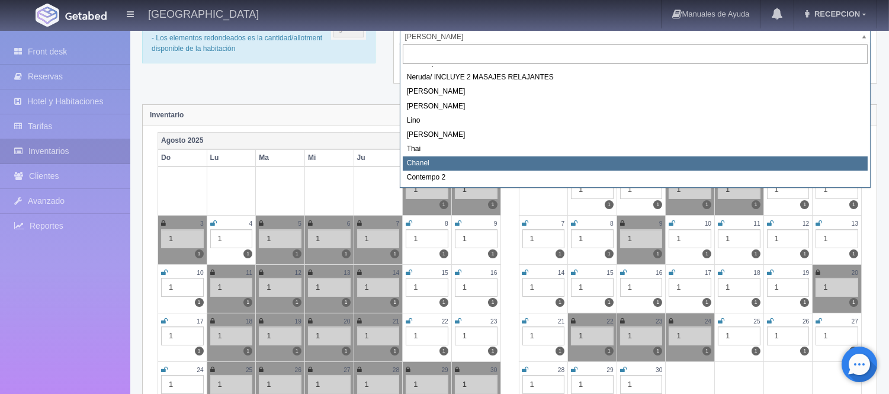
select select "728"
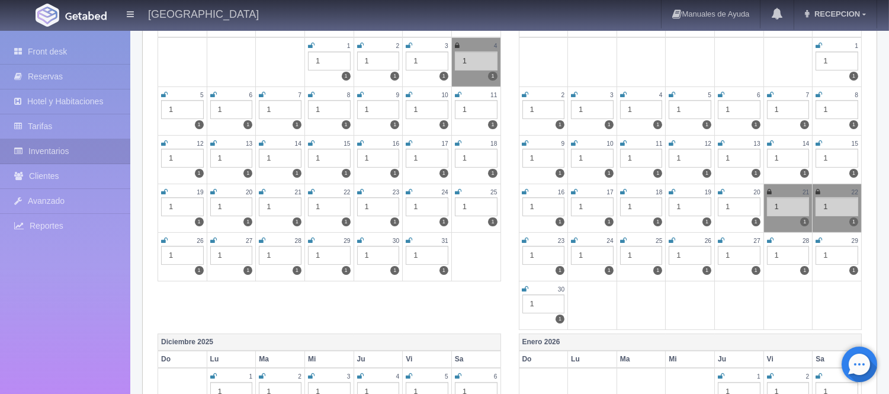
scroll to position [526, 0]
click at [678, 237] on div "26" at bounding box center [690, 240] width 43 height 10
click at [671, 239] on icon at bounding box center [672, 239] width 7 height 7
click at [720, 240] on icon at bounding box center [721, 239] width 7 height 7
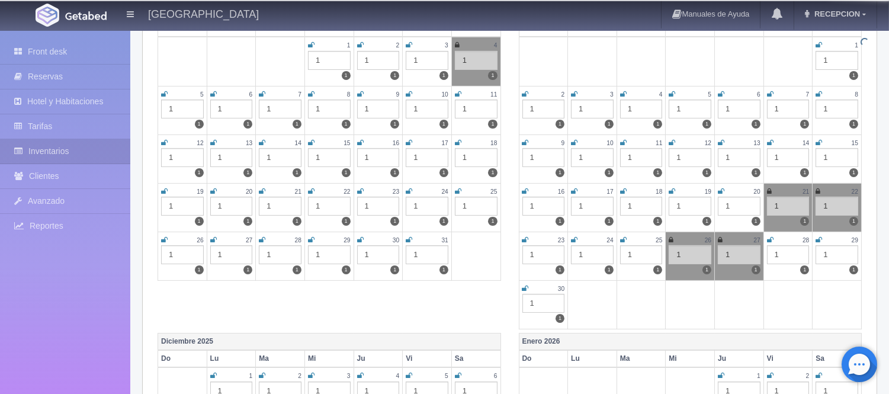
click at [772, 240] on icon at bounding box center [770, 239] width 7 height 7
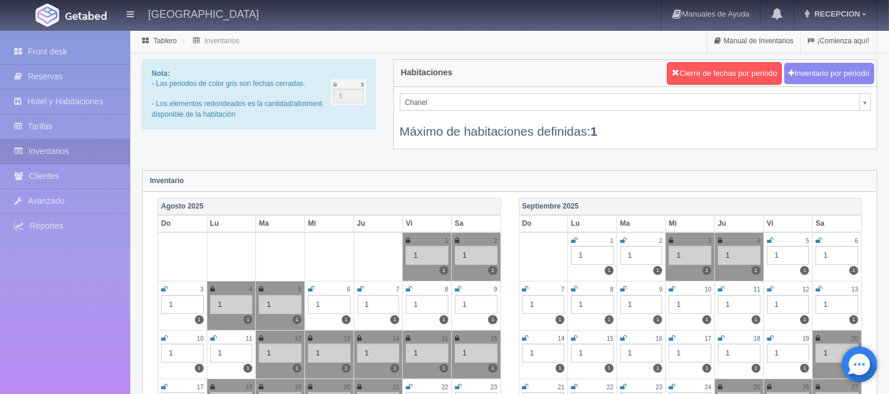
scroll to position [48, 0]
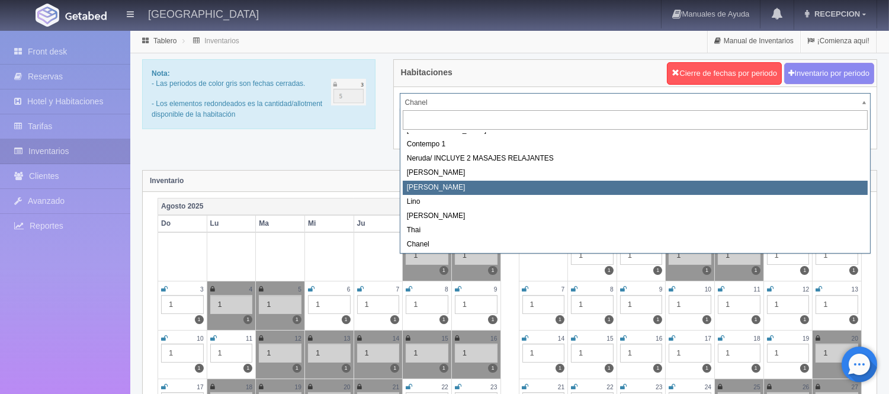
scroll to position [67, 0]
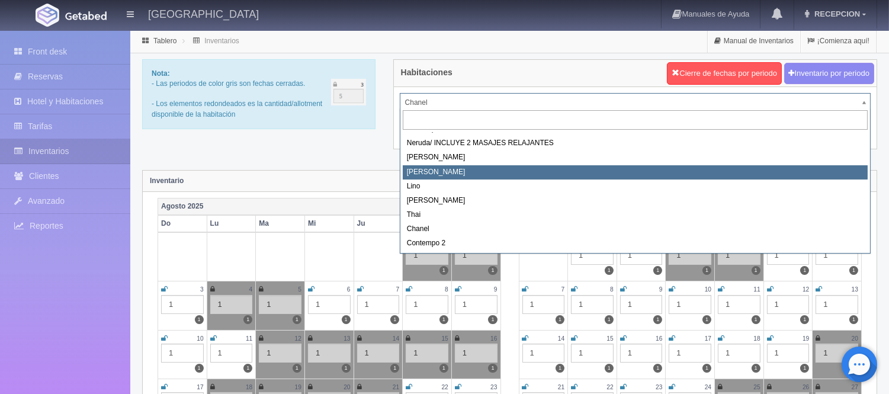
select select "724"
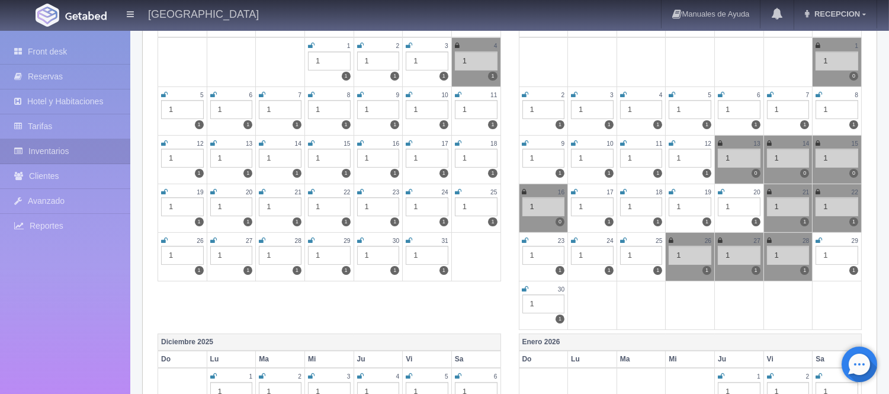
scroll to position [526, 0]
click at [360, 92] on icon at bounding box center [360, 94] width 7 height 7
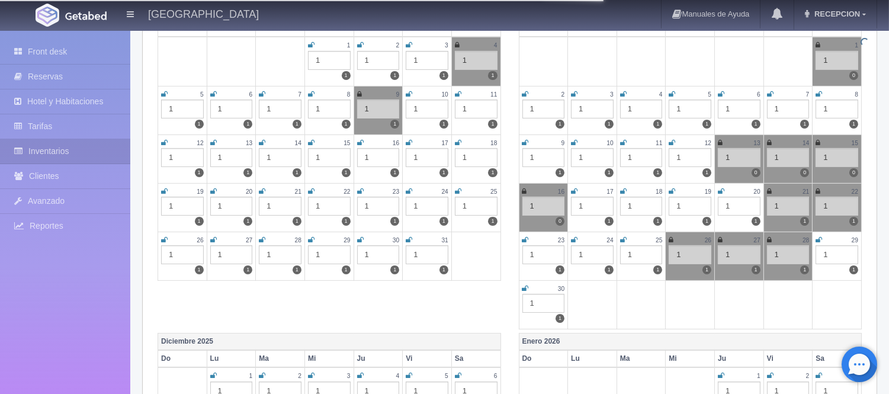
click at [408, 91] on icon at bounding box center [409, 94] width 7 height 7
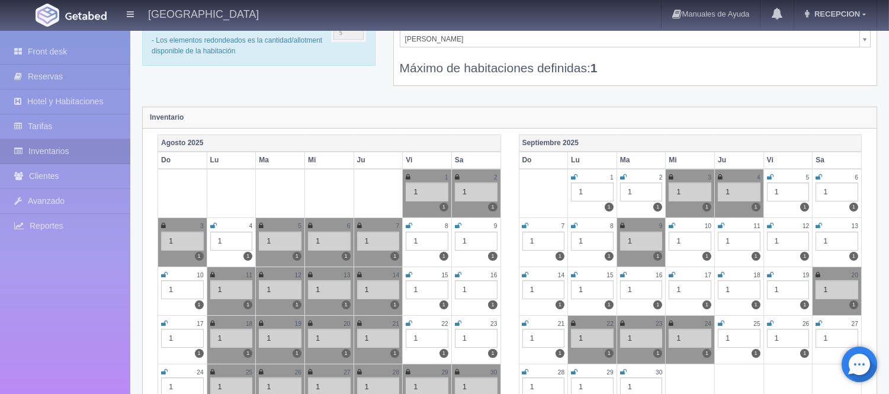
scroll to position [0, 0]
